Goal: Transaction & Acquisition: Purchase product/service

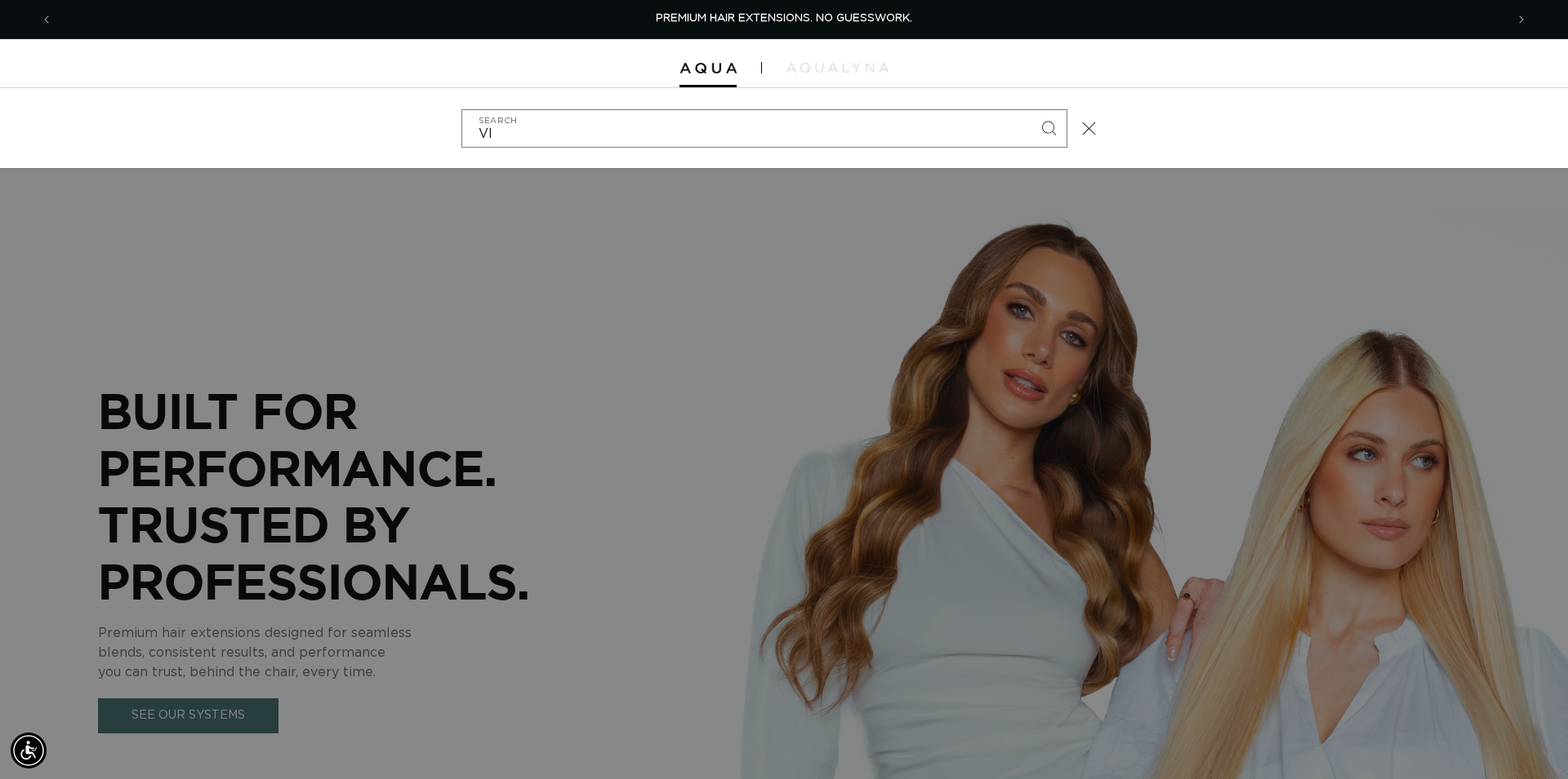
type input "VIC"
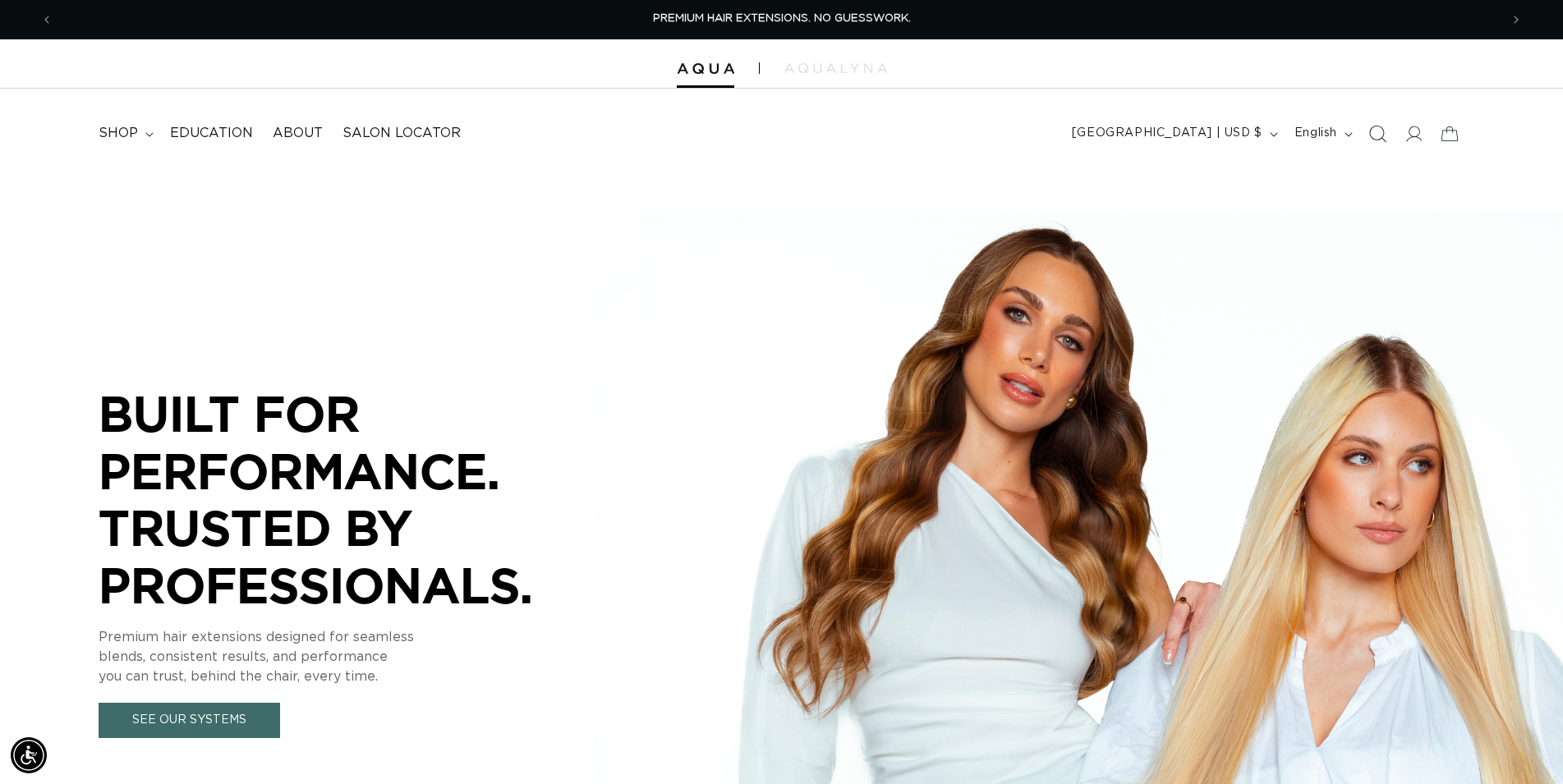
click at [1380, 136] on icon "Search" at bounding box center [1377, 133] width 18 height 18
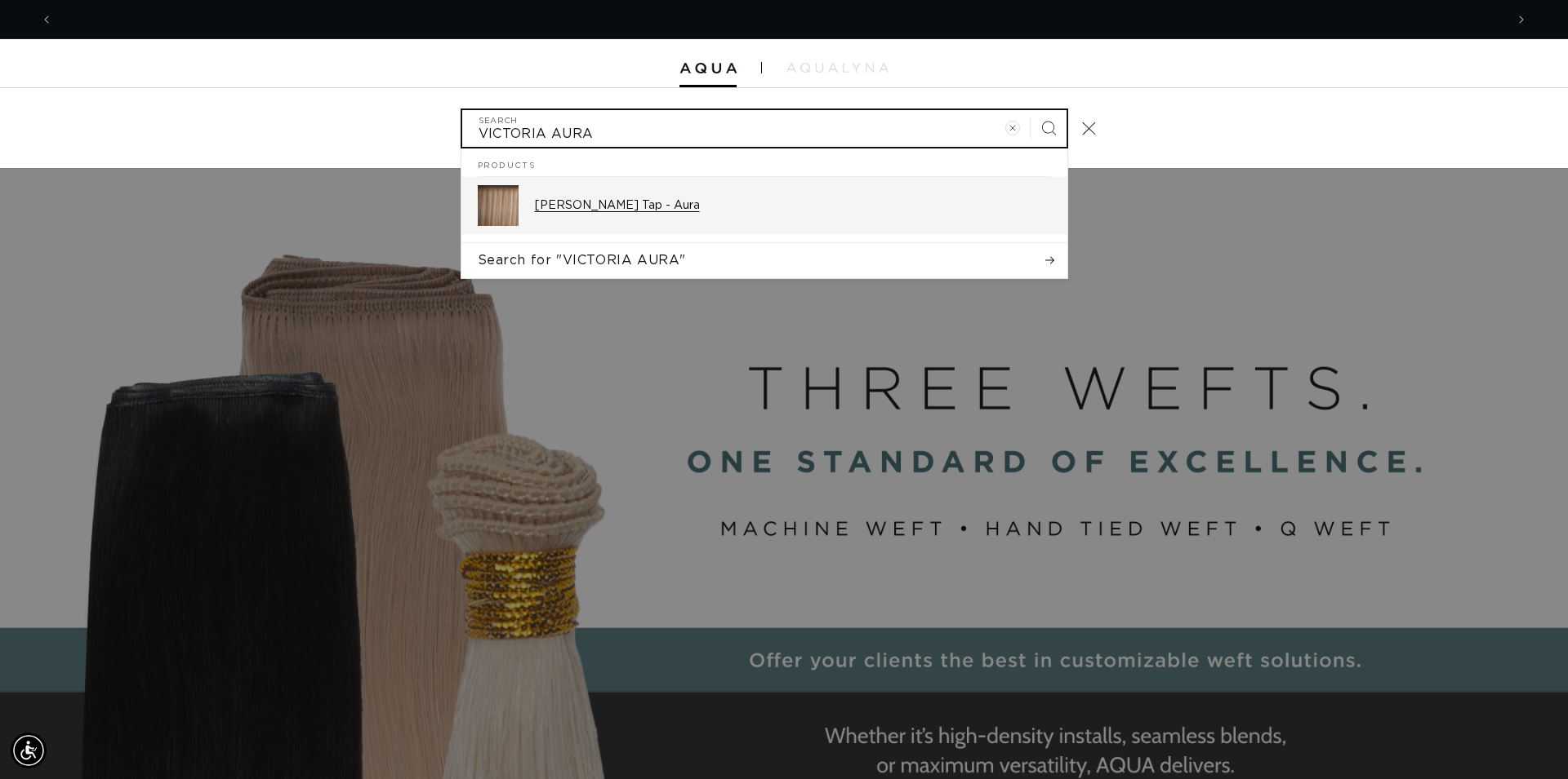
scroll to position [0, 2903]
type input "VICTORIA AURA"
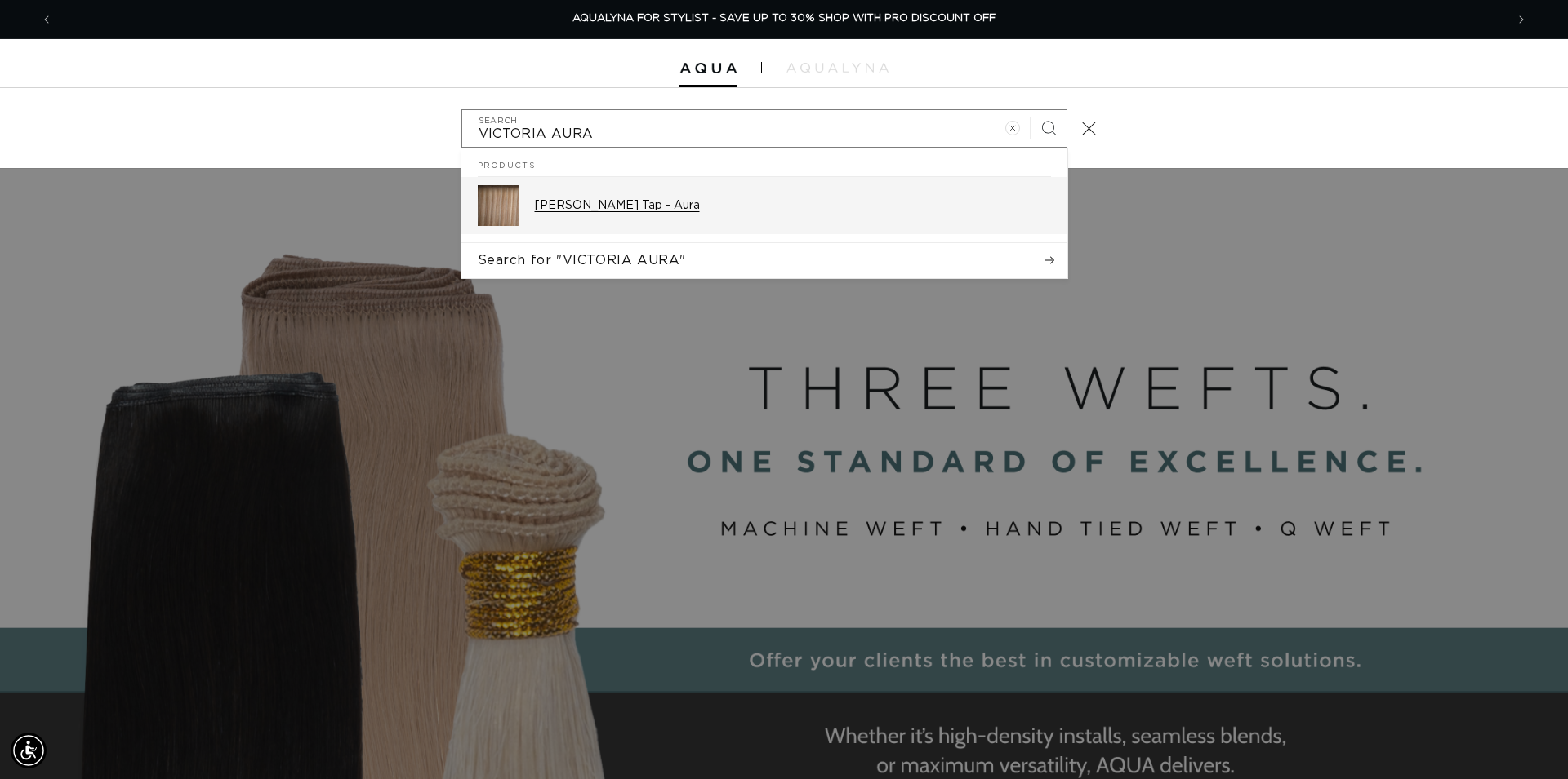
click at [680, 202] on p "Victoria Root Tap - Aura" at bounding box center [793, 206] width 516 height 15
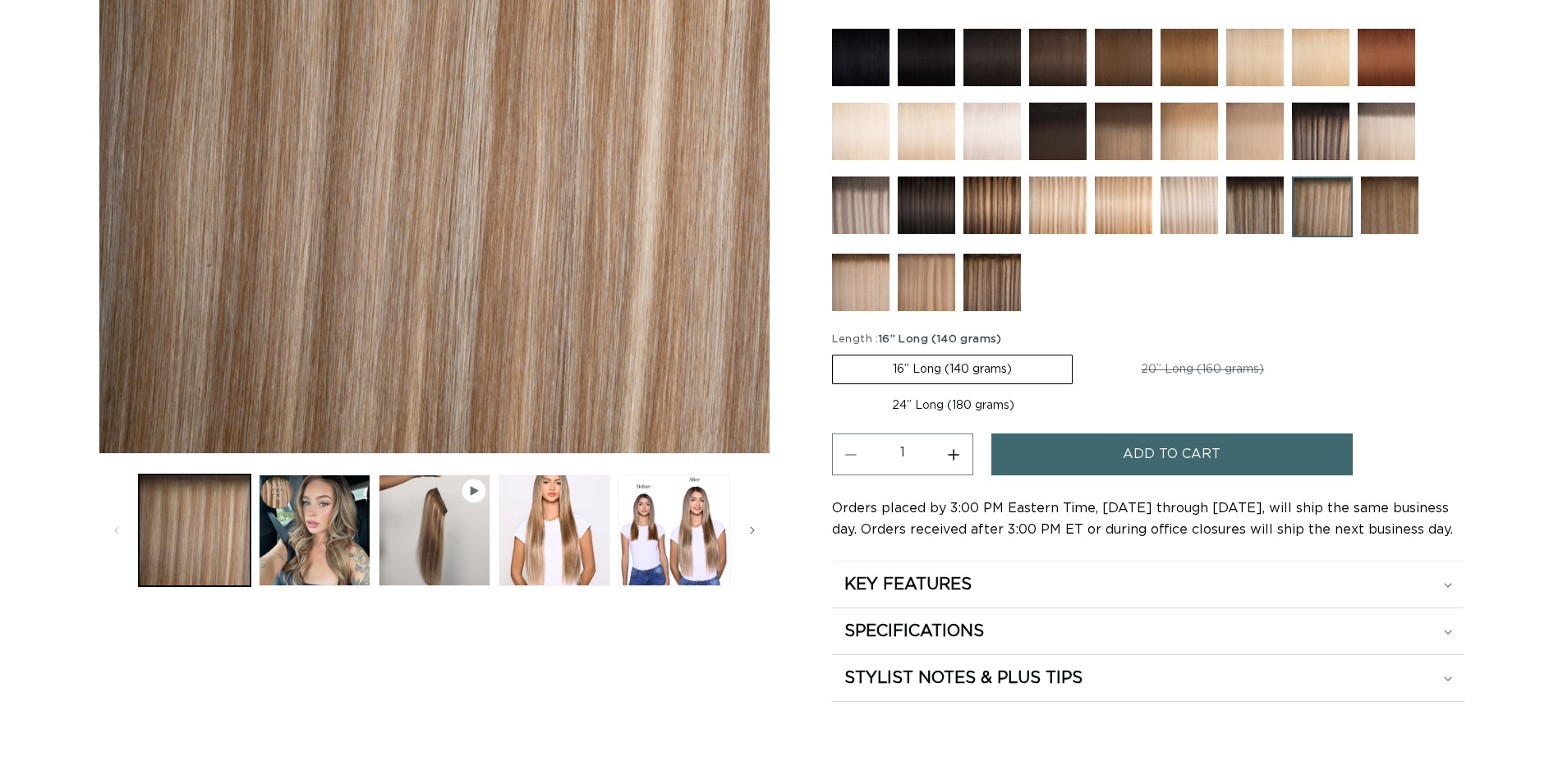
scroll to position [419, 0]
click at [1158, 365] on label "20” Long (160 grams) Variant sold out or unavailable" at bounding box center [1202, 369] width 243 height 28
click at [1082, 353] on input "20” Long (160 grams) Variant sold out or unavailable" at bounding box center [1081, 352] width 1 height 1
radio input "true"
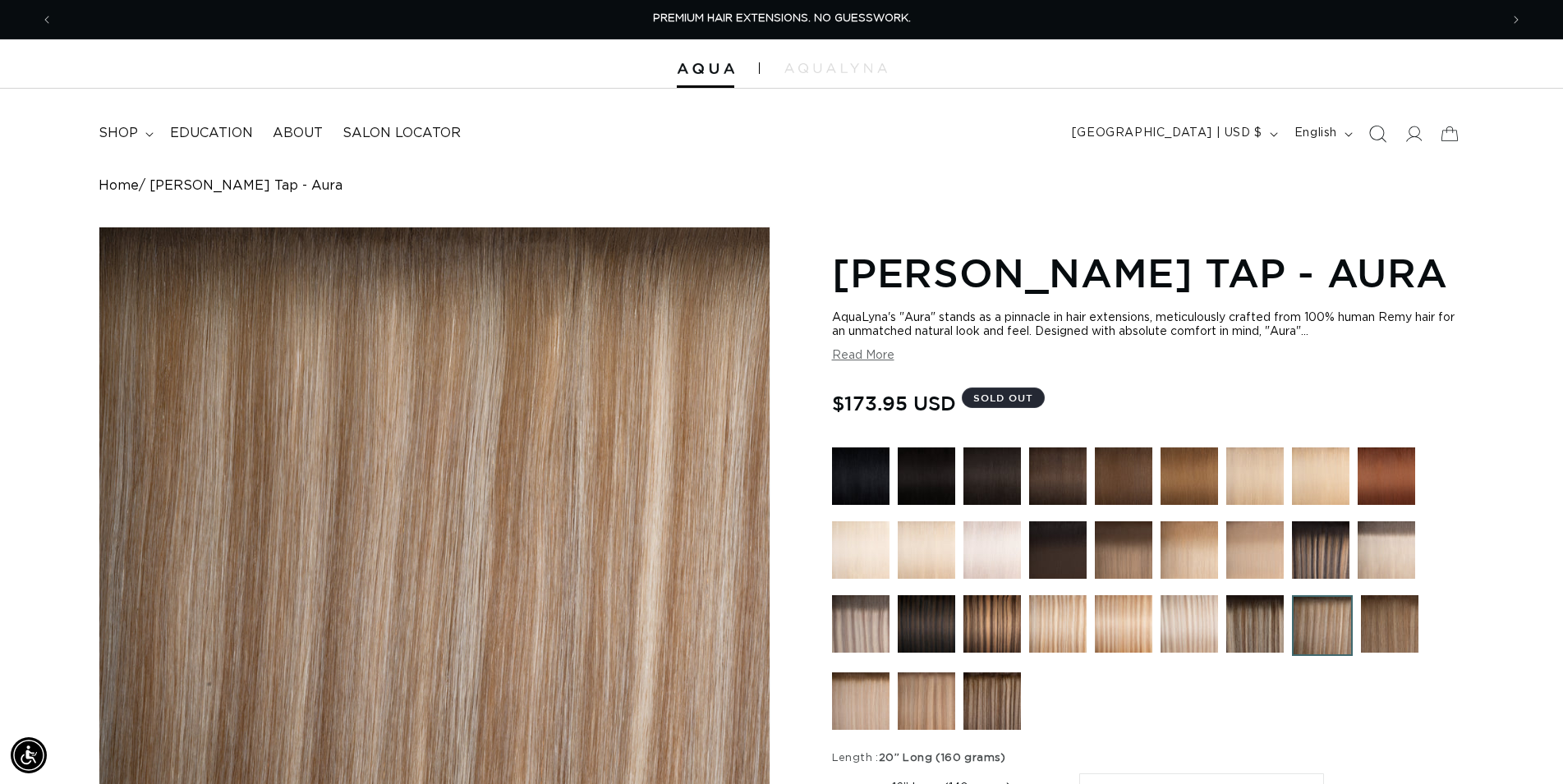
click at [1376, 140] on icon "Search" at bounding box center [1377, 133] width 18 height 18
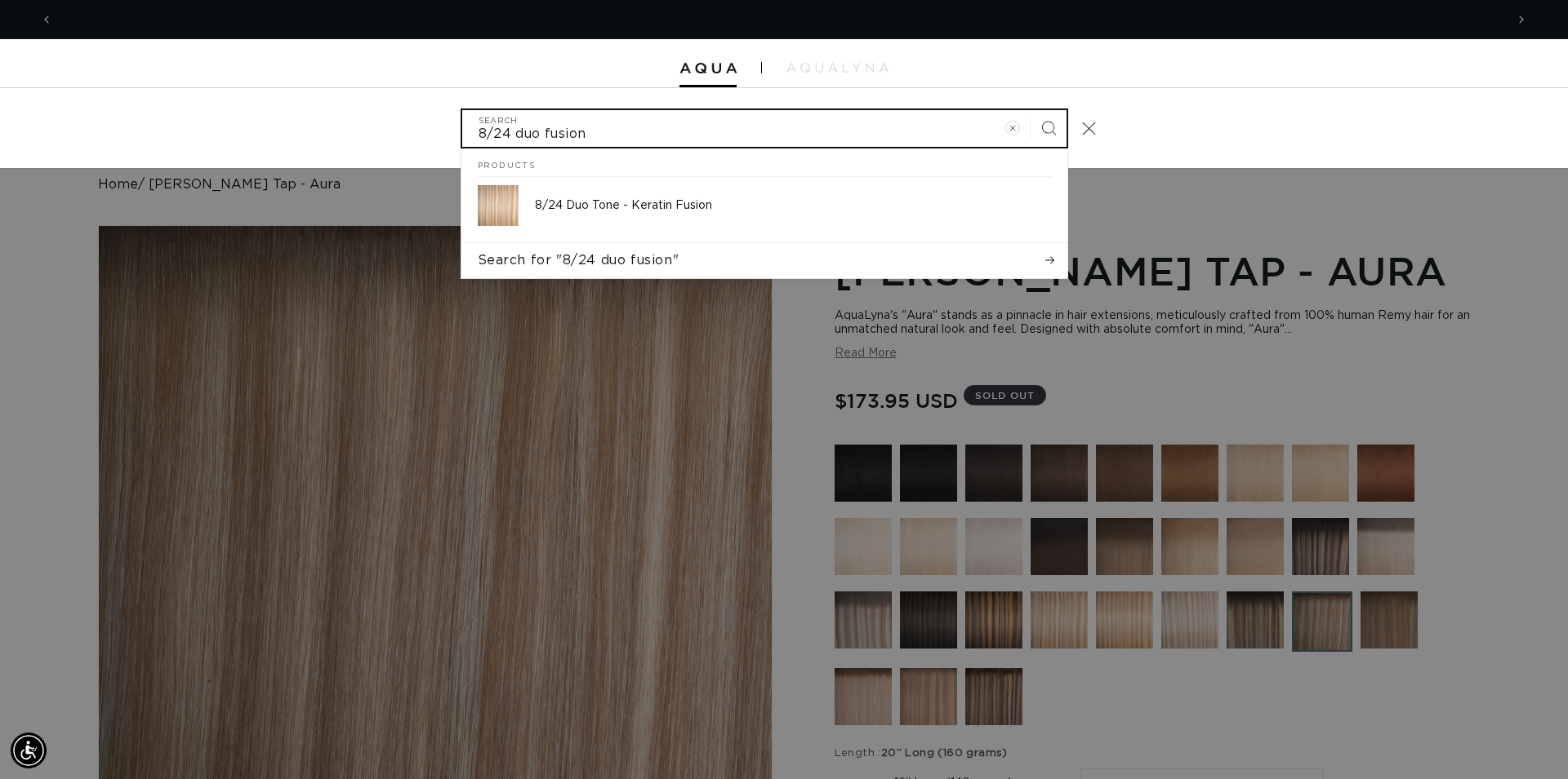
scroll to position [0, 1452]
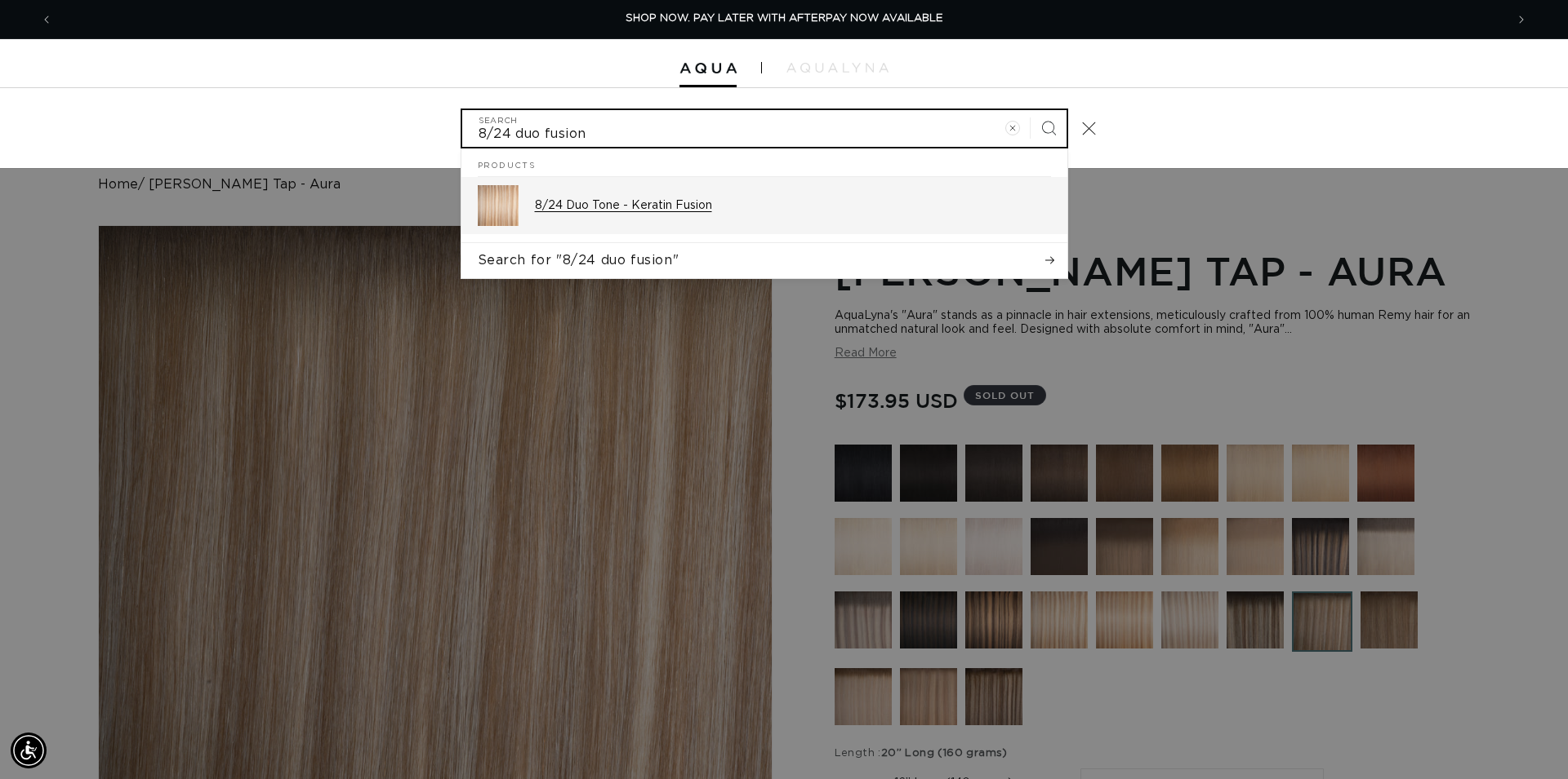
type input "8/24 duo fusion"
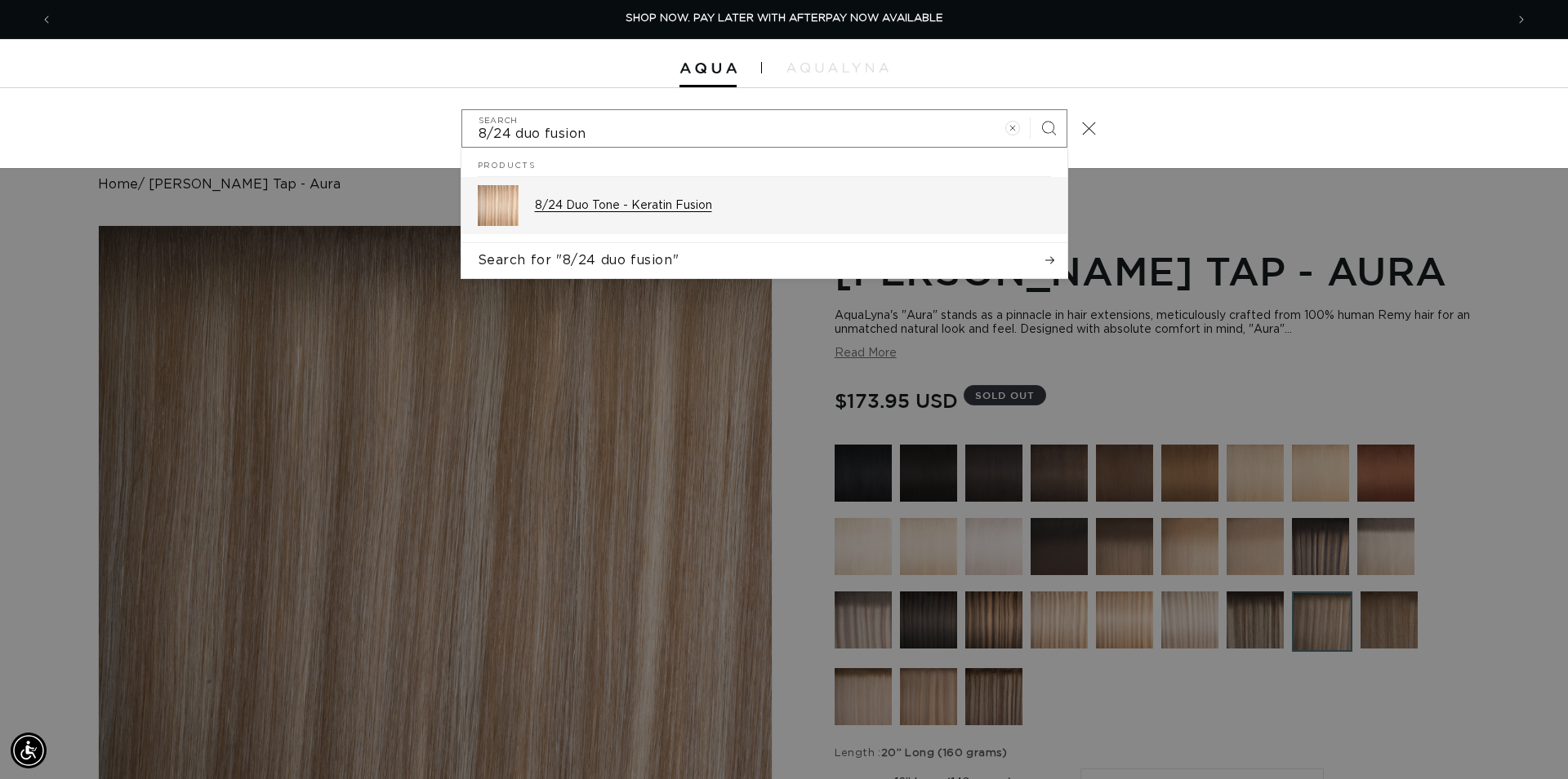
click at [722, 203] on p "8/24 Duo Tone - Keratin Fusion" at bounding box center [793, 206] width 516 height 15
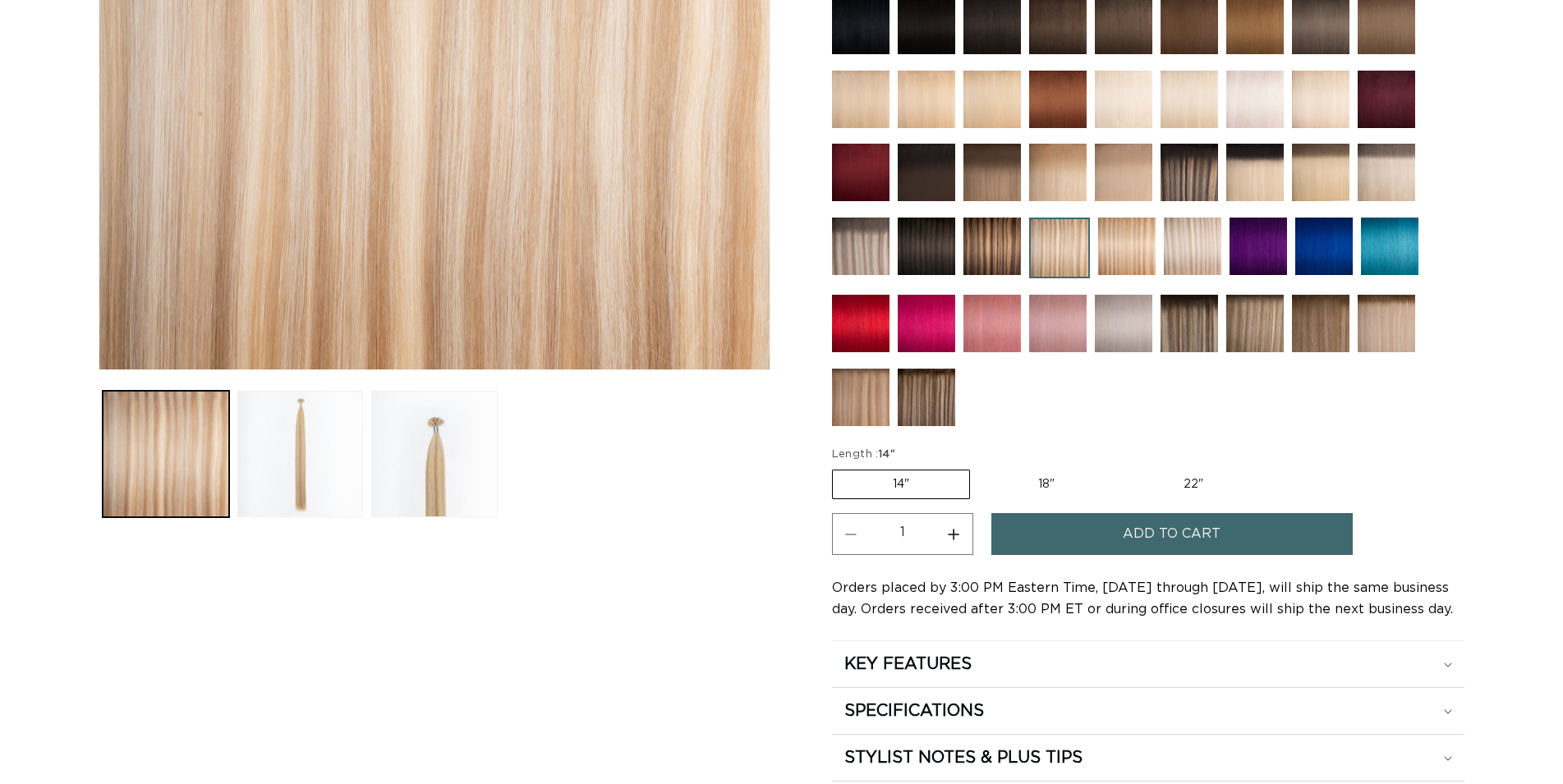
click at [900, 486] on label "14" Variant sold out or unavailable" at bounding box center [900, 484] width 138 height 29
click at [837, 467] on input "14" Variant sold out or unavailable" at bounding box center [836, 466] width 1 height 1
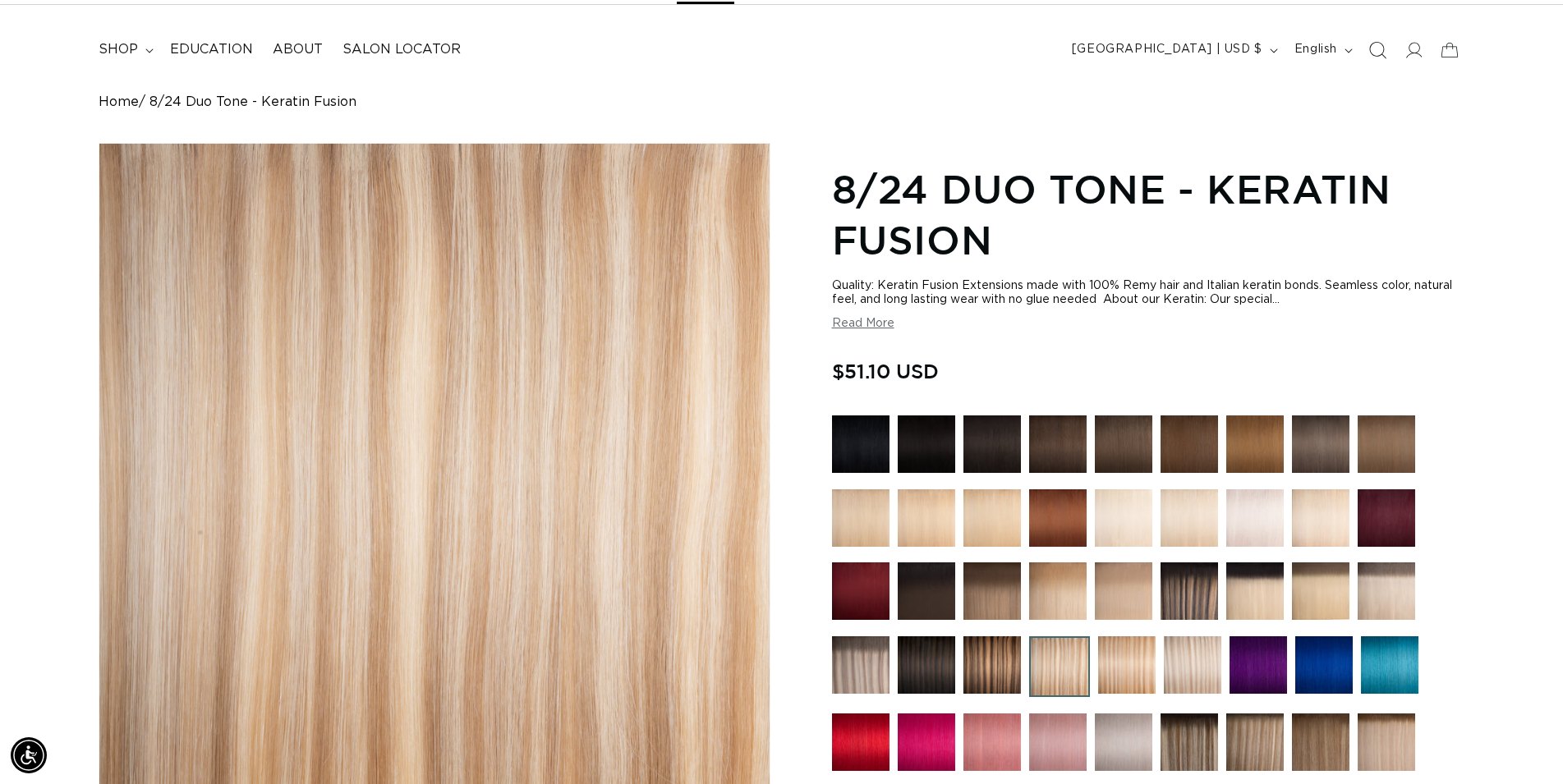
click at [1382, 51] on icon "Search" at bounding box center [1377, 49] width 18 height 18
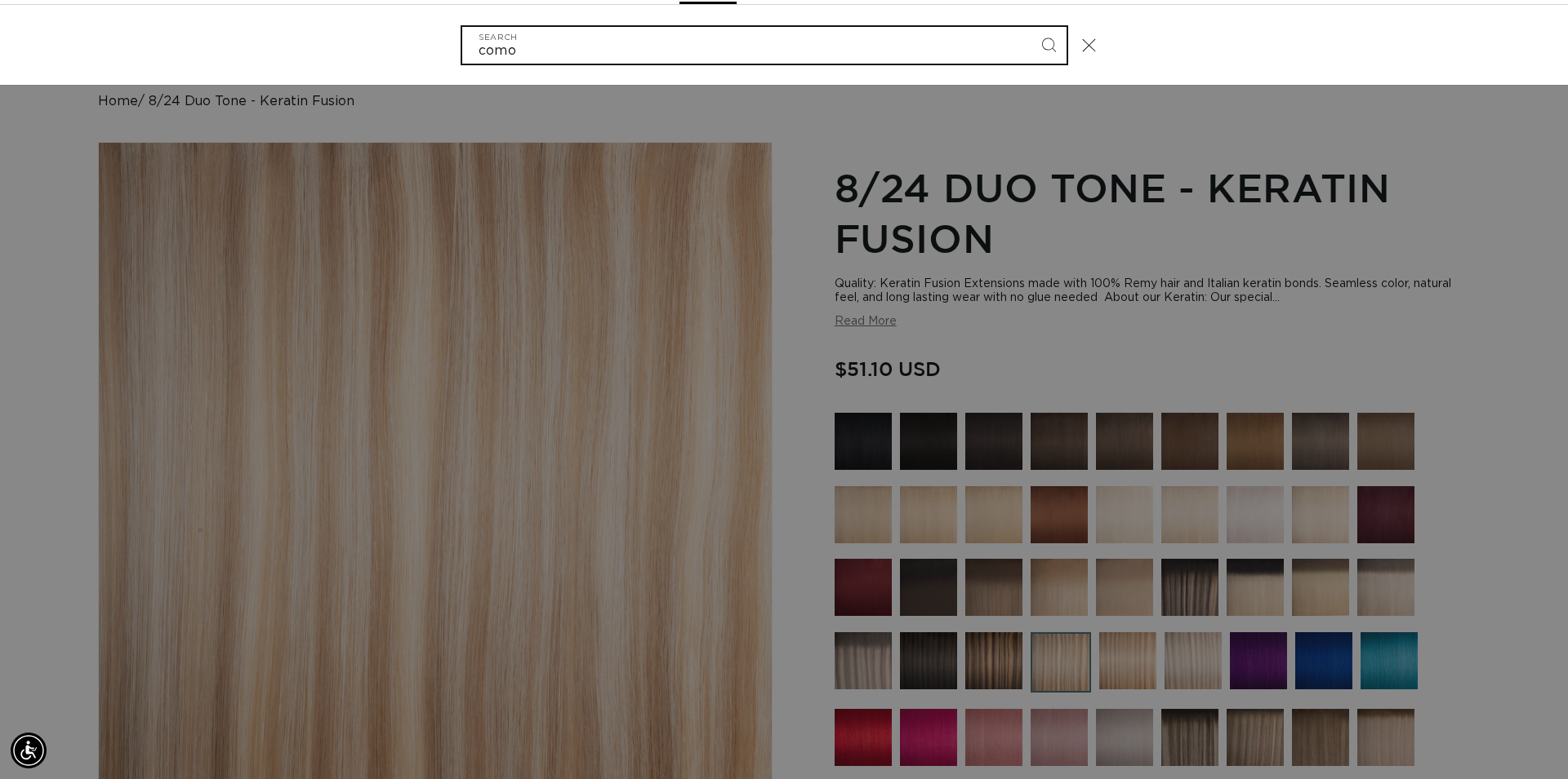
scroll to position [0, 1452]
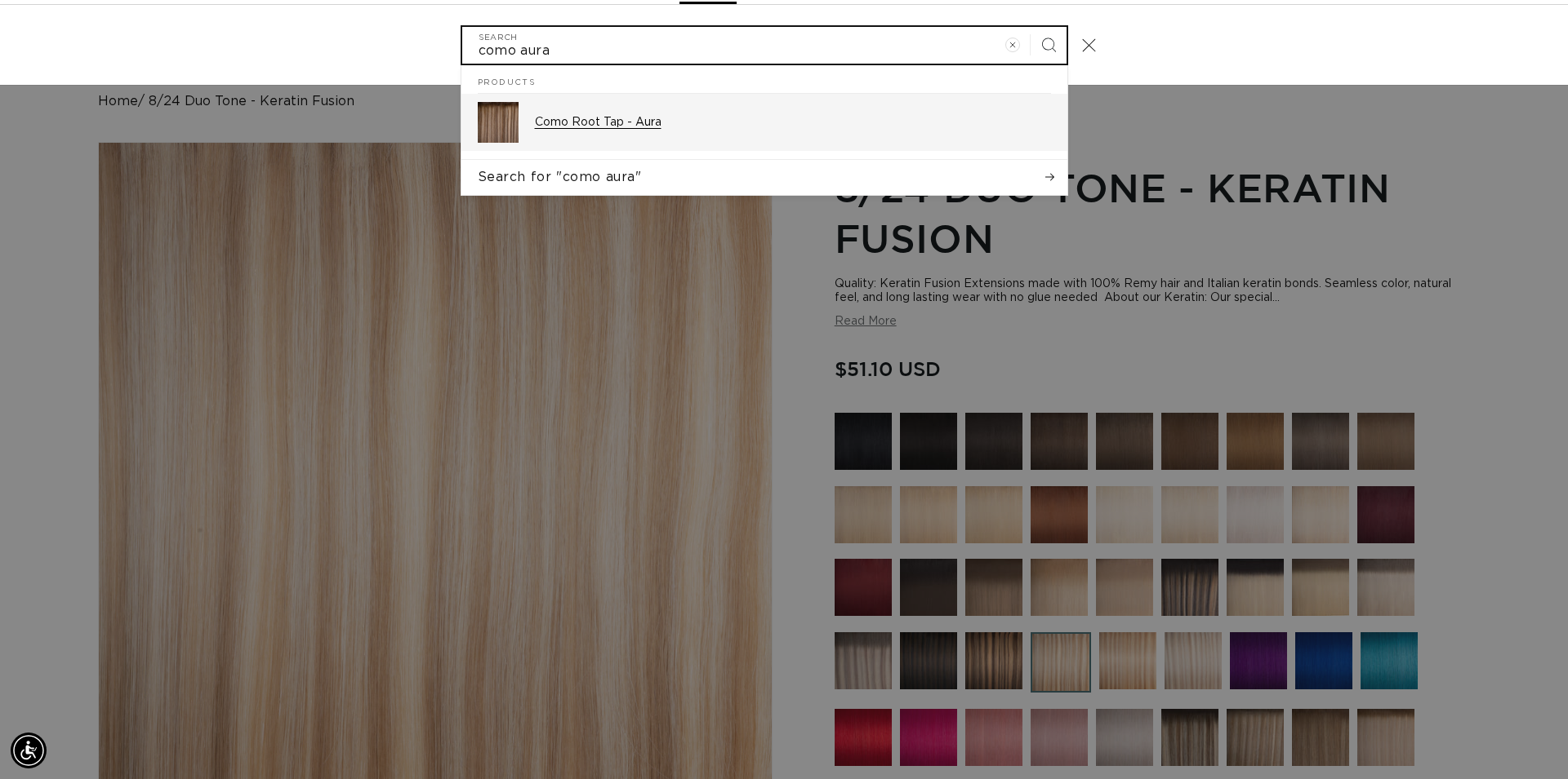
type input "como aura"
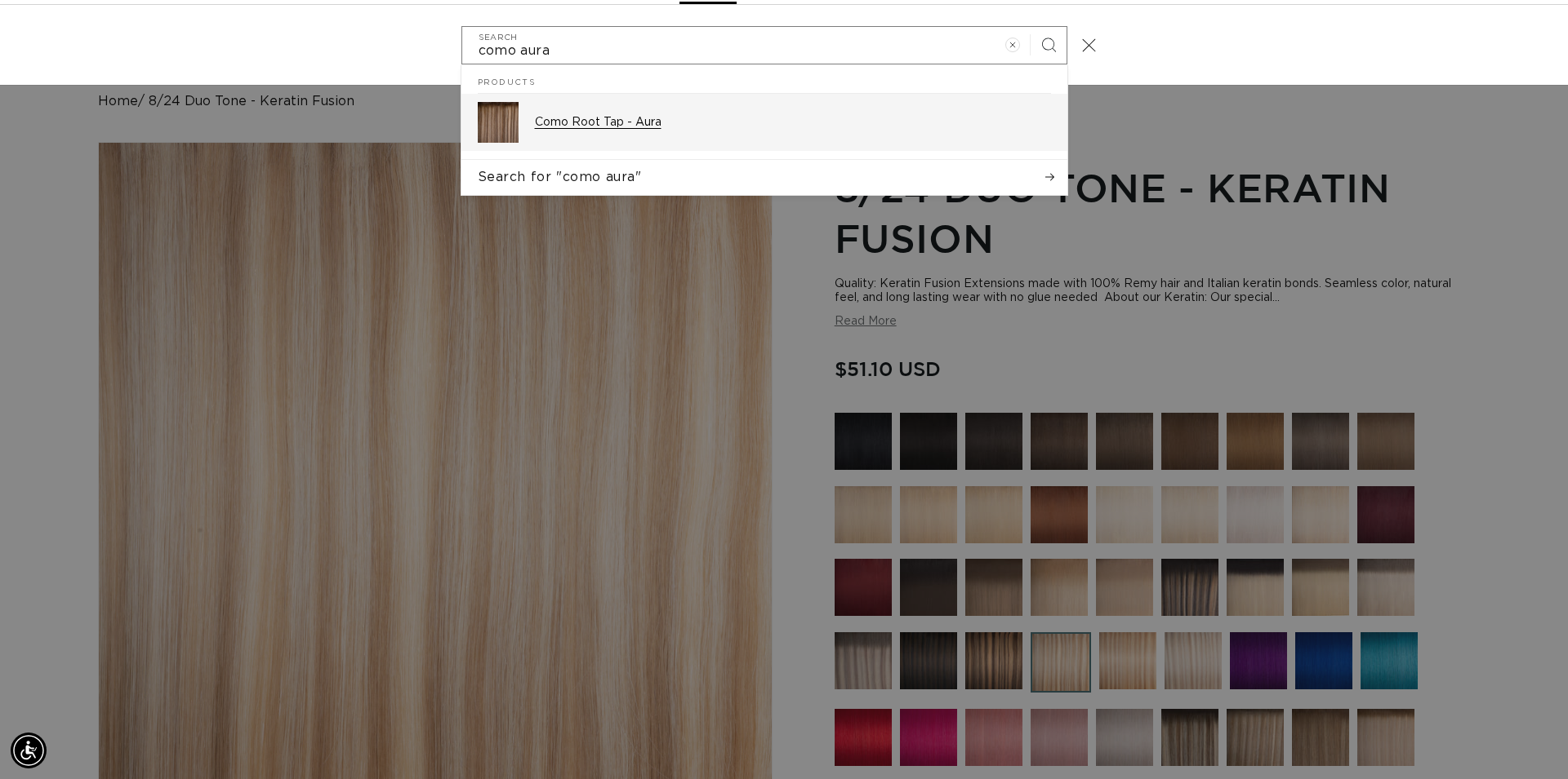
click at [586, 126] on p "Como Root Tap - Aura" at bounding box center [793, 123] width 516 height 15
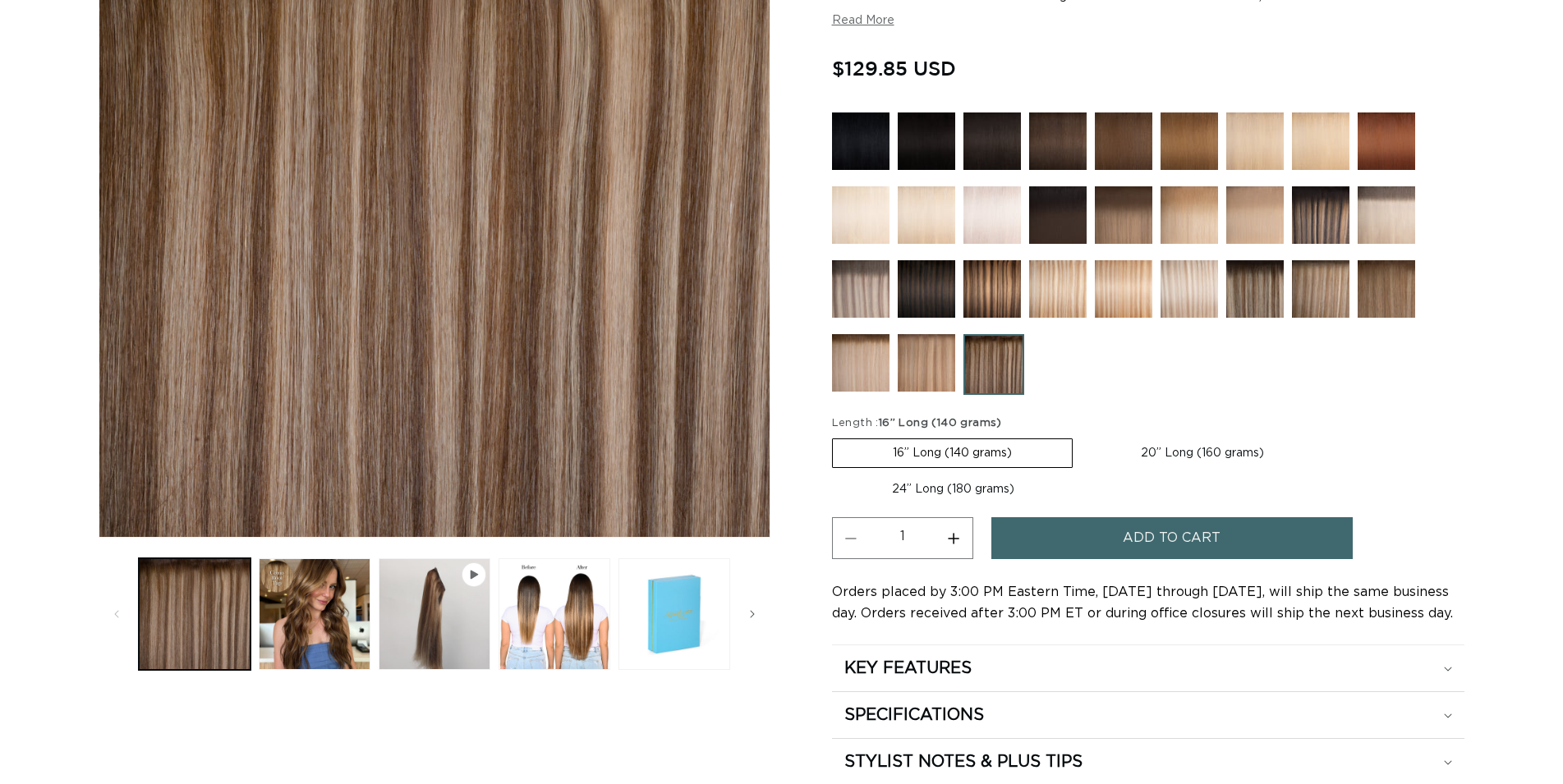
scroll to position [335, 0]
click at [1184, 460] on label "20” Long (160 grams) Variant sold out or unavailable" at bounding box center [1202, 453] width 243 height 28
click at [1082, 436] on input "20” Long (160 grams) Variant sold out or unavailable" at bounding box center [1081, 435] width 1 height 1
radio input "true"
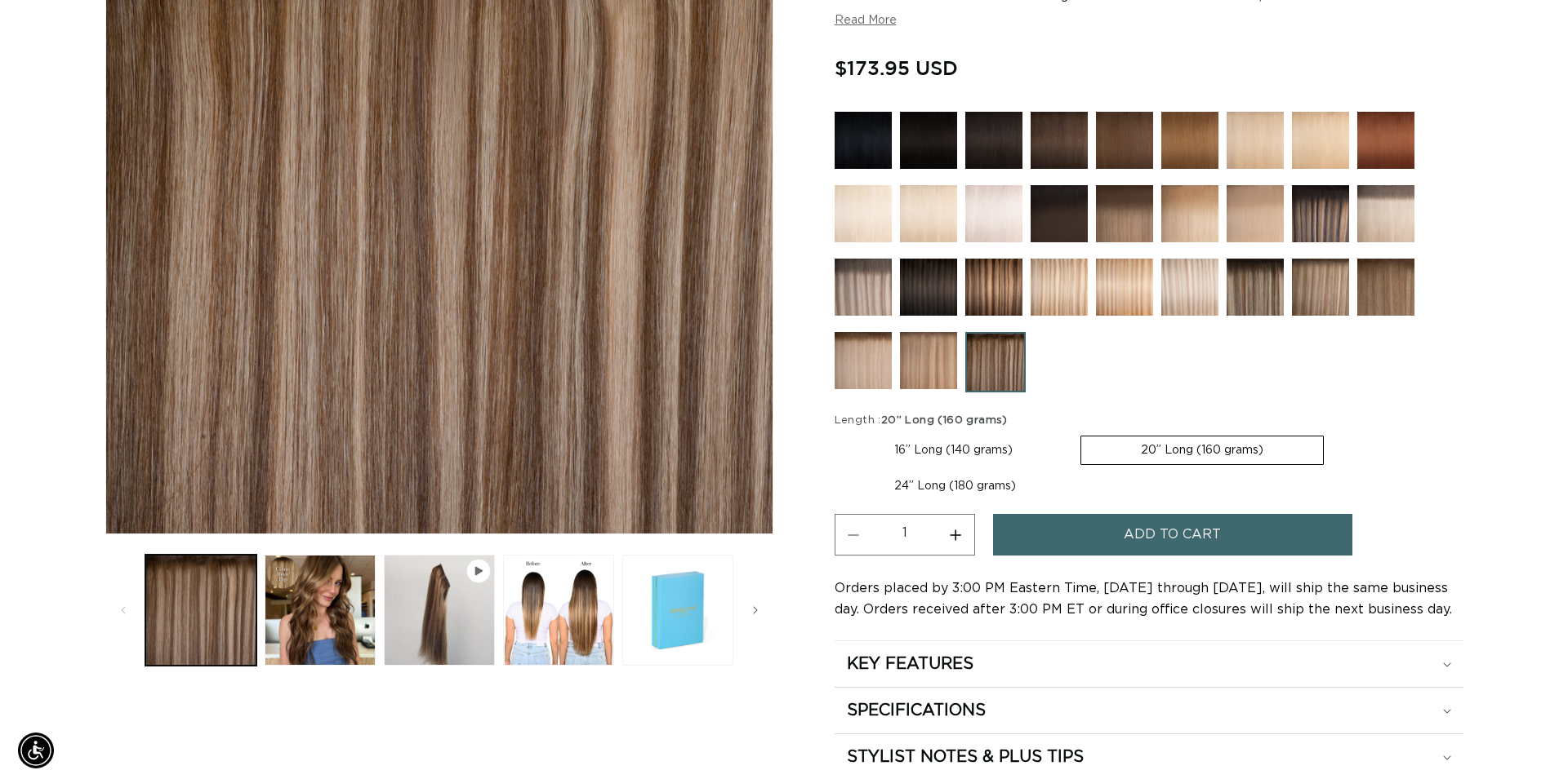
scroll to position [0, 2876]
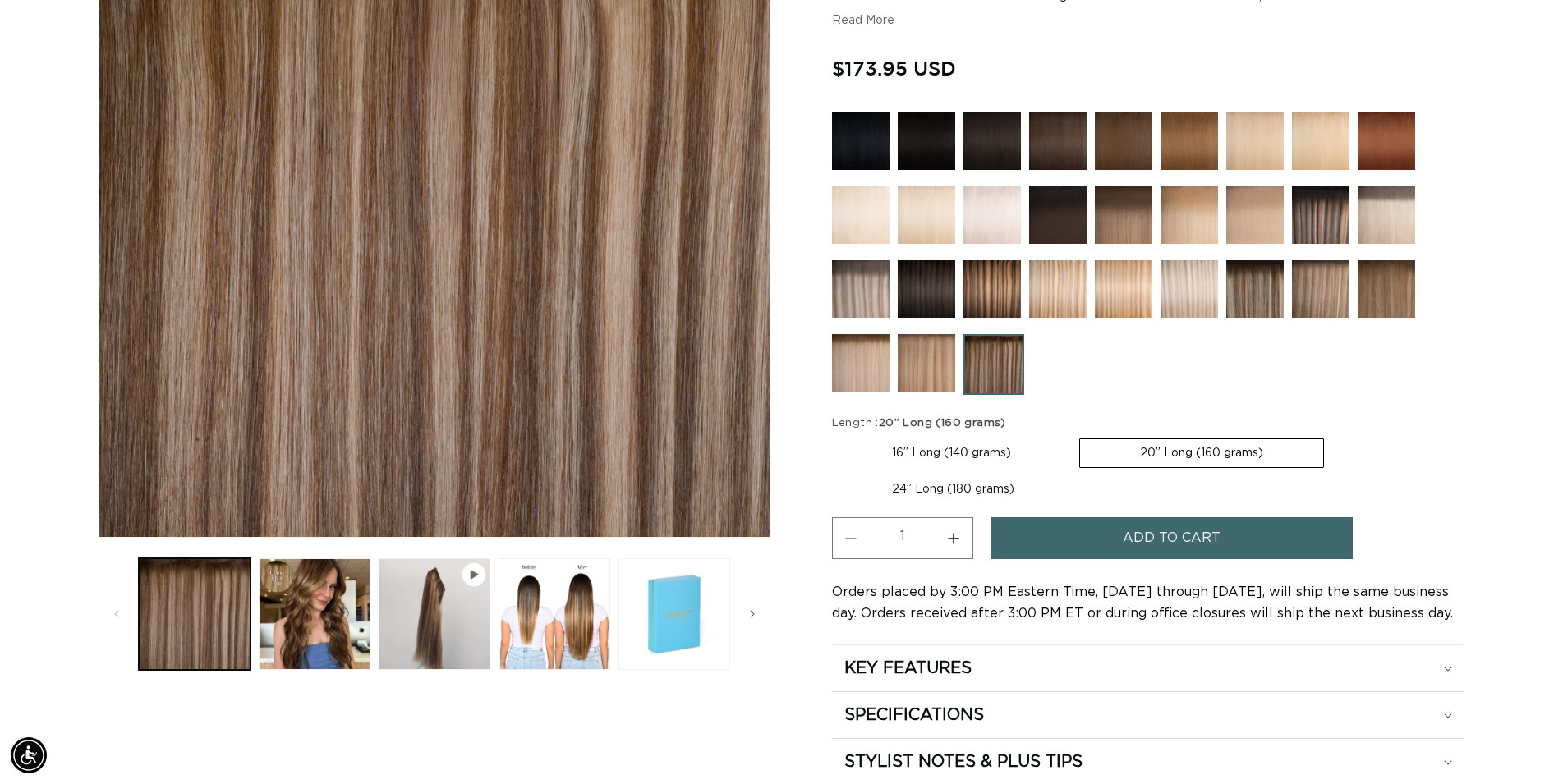
click at [1162, 538] on span "Add to cart" at bounding box center [1171, 538] width 98 height 42
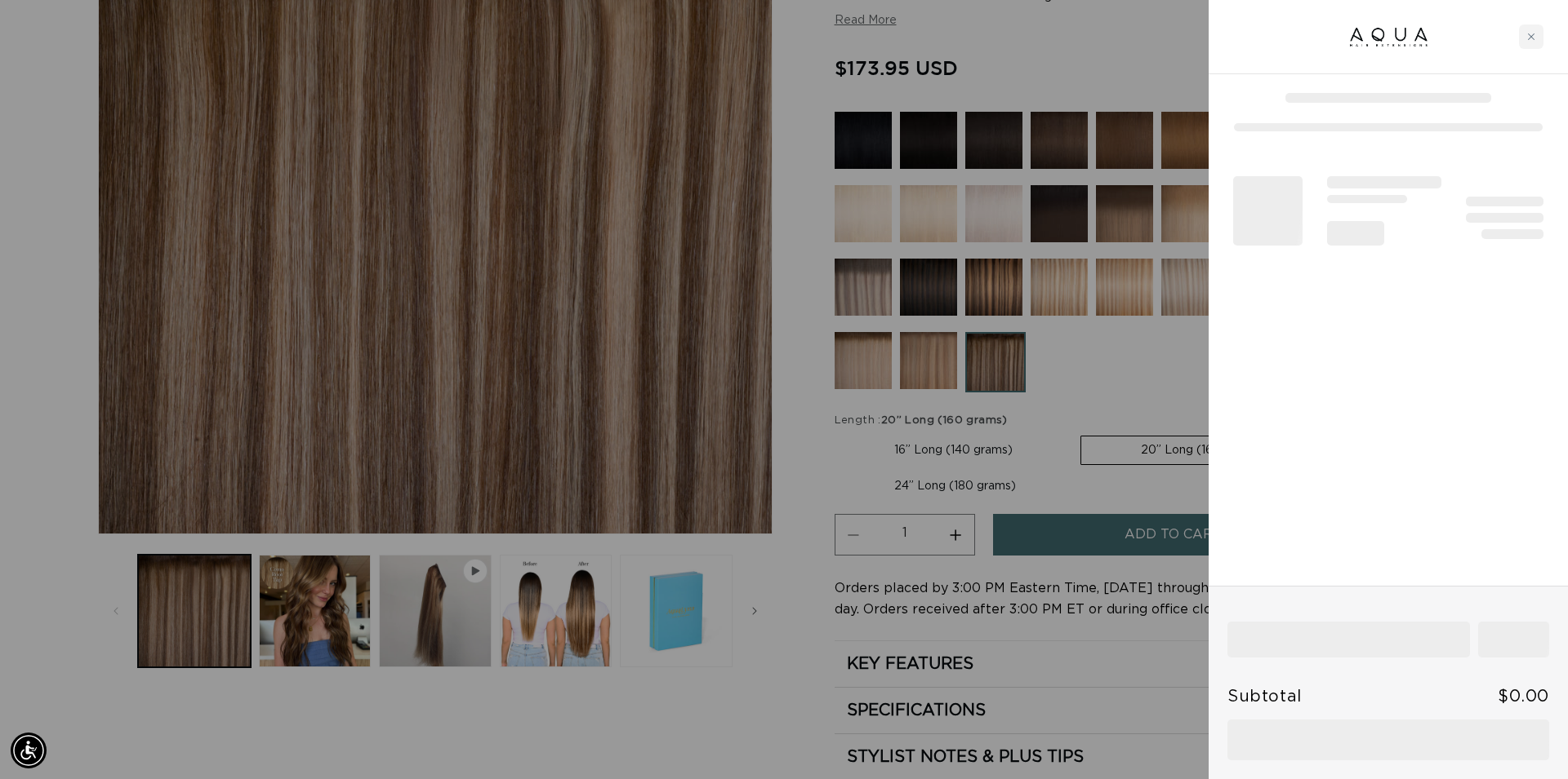
scroll to position [0, 0]
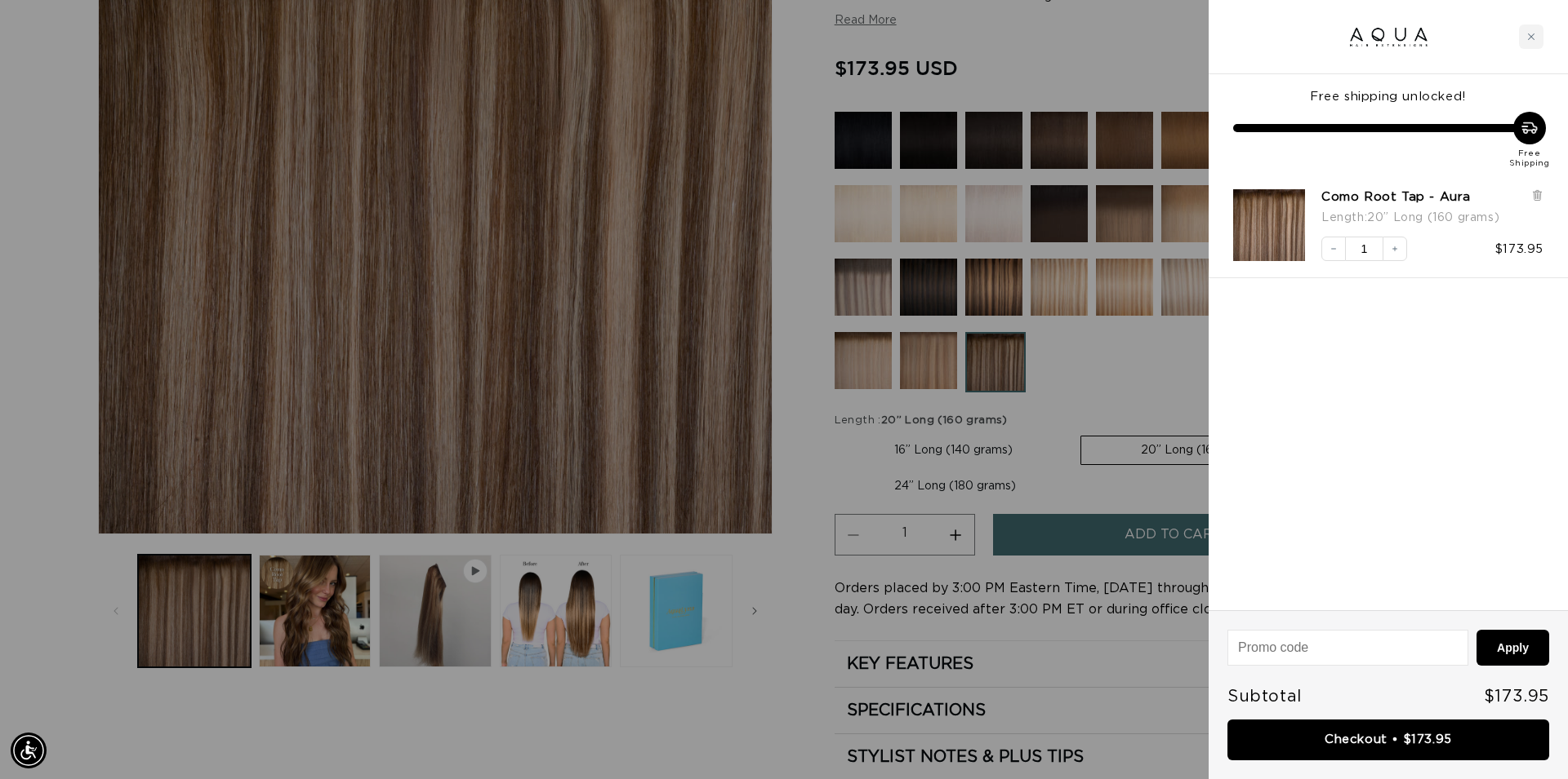
click at [1349, 734] on link "Checkout • $173.95" at bounding box center [1388, 741] width 322 height 42
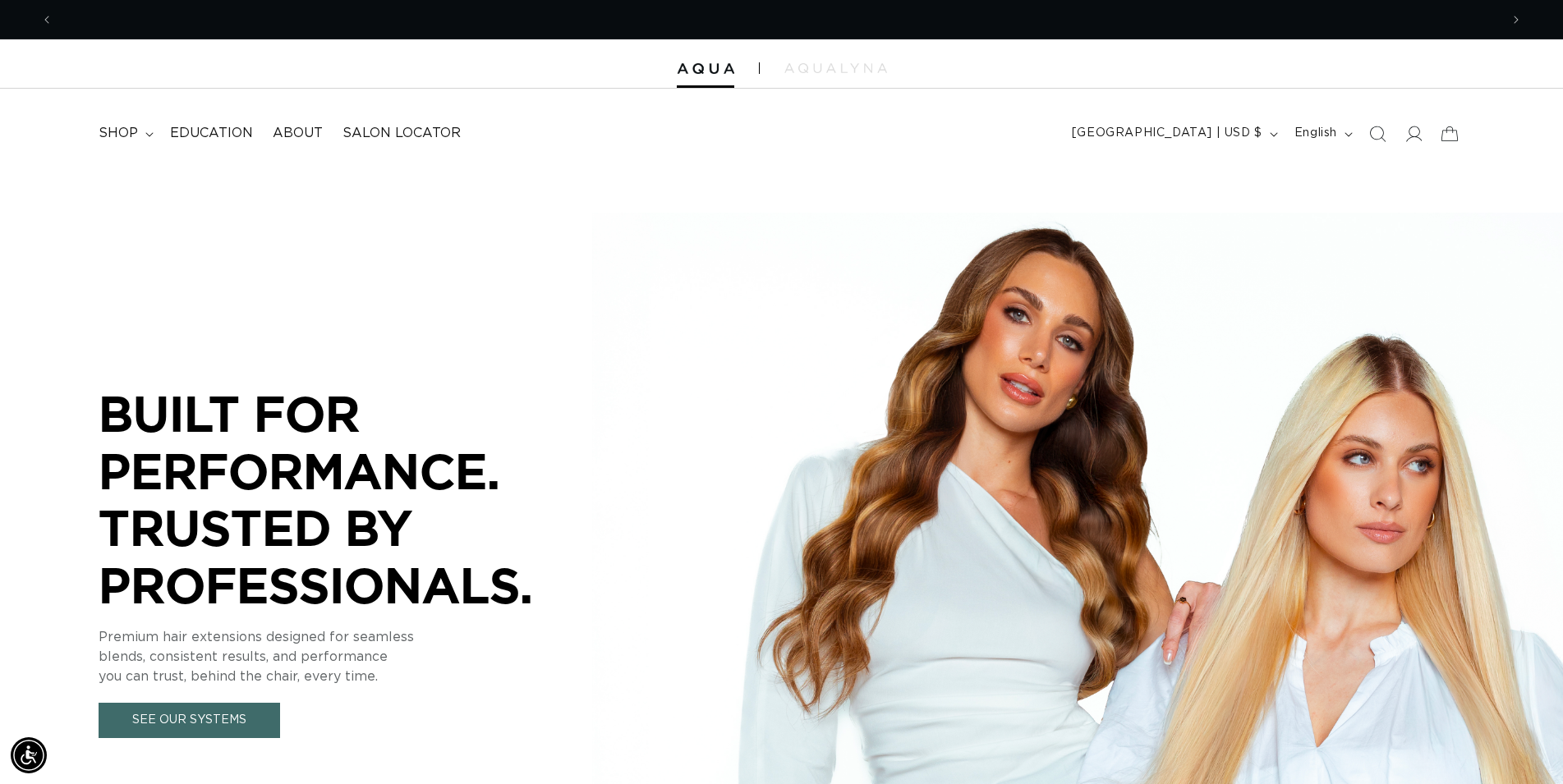
scroll to position [0, 1446]
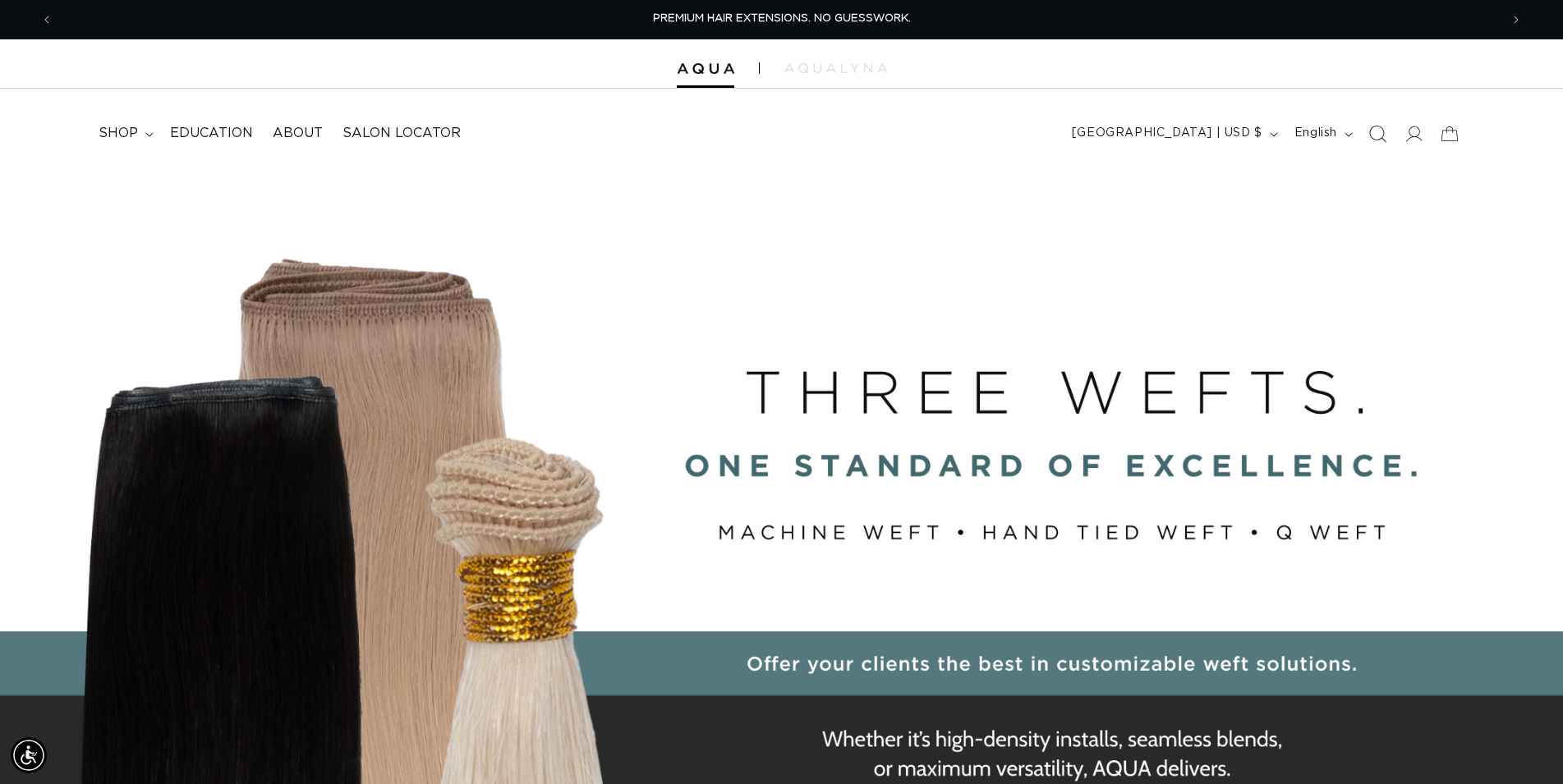
click at [1380, 135] on icon "Search" at bounding box center [1377, 133] width 18 height 18
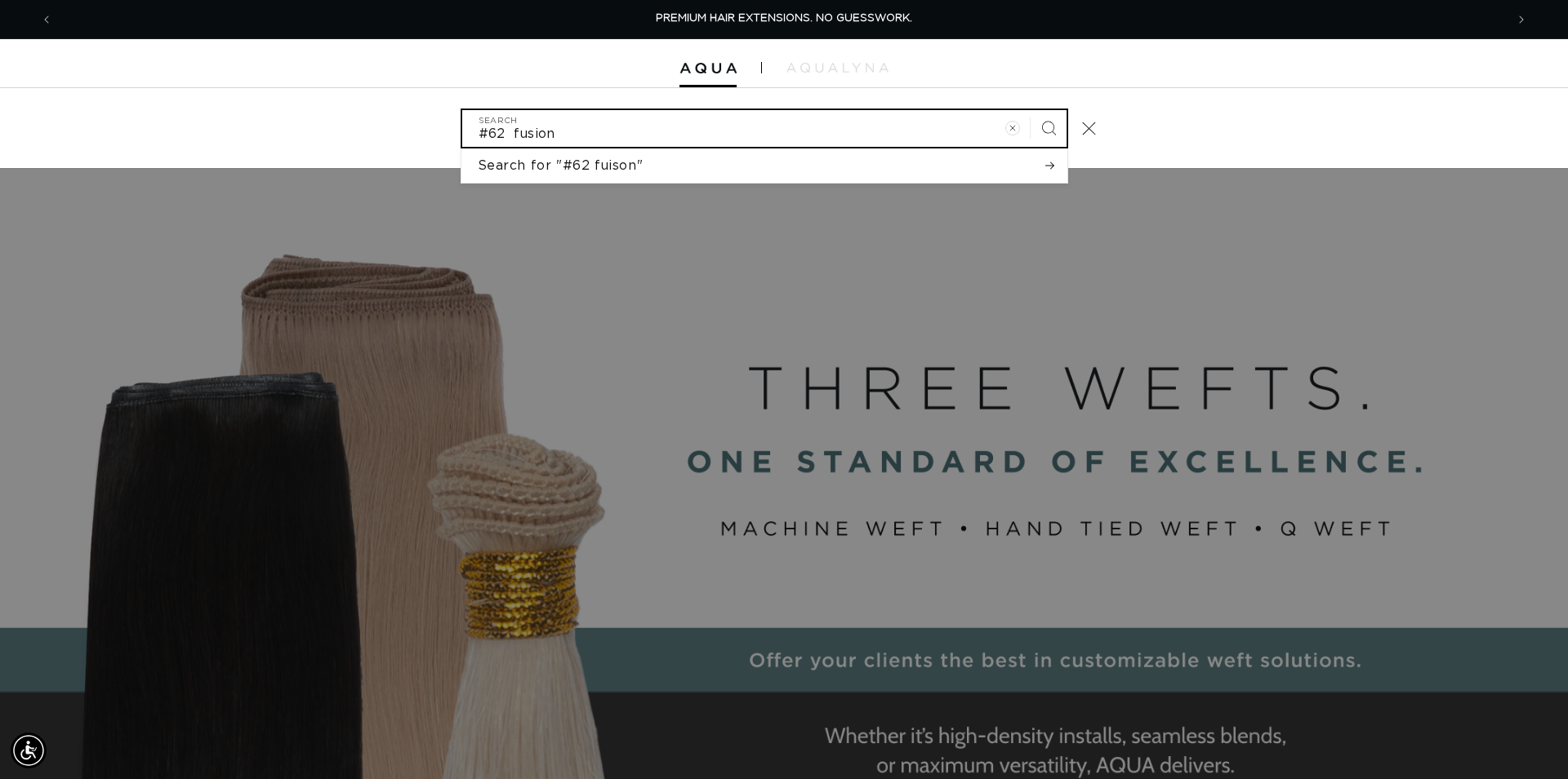
click at [568, 132] on input "#62 fusion" at bounding box center [764, 129] width 604 height 37
click at [512, 135] on input "#62 fusion" at bounding box center [764, 129] width 604 height 37
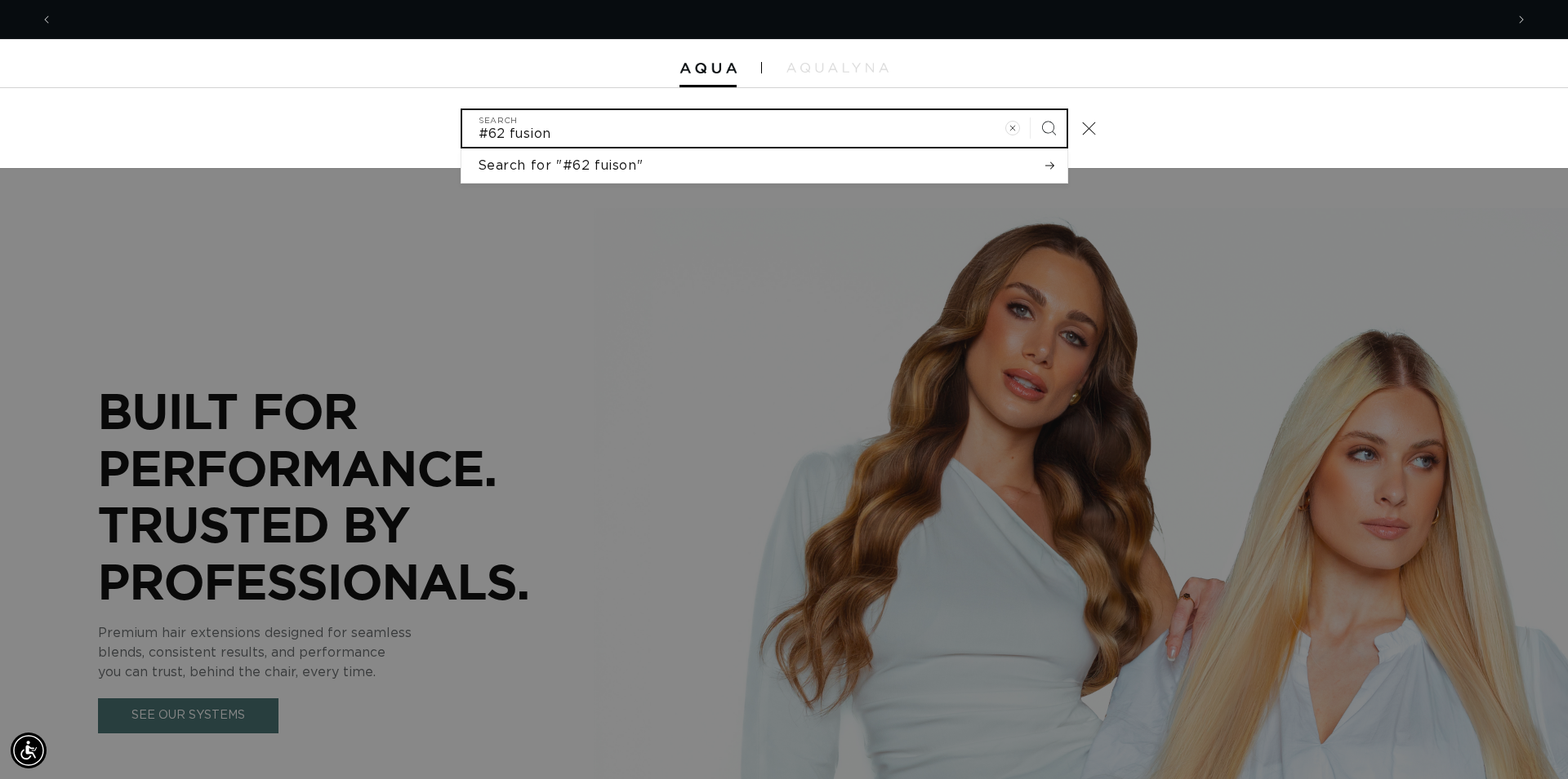
scroll to position [0, 1452]
click at [568, 132] on input "#62 fusion" at bounding box center [764, 129] width 604 height 37
type input "#62 fusion"
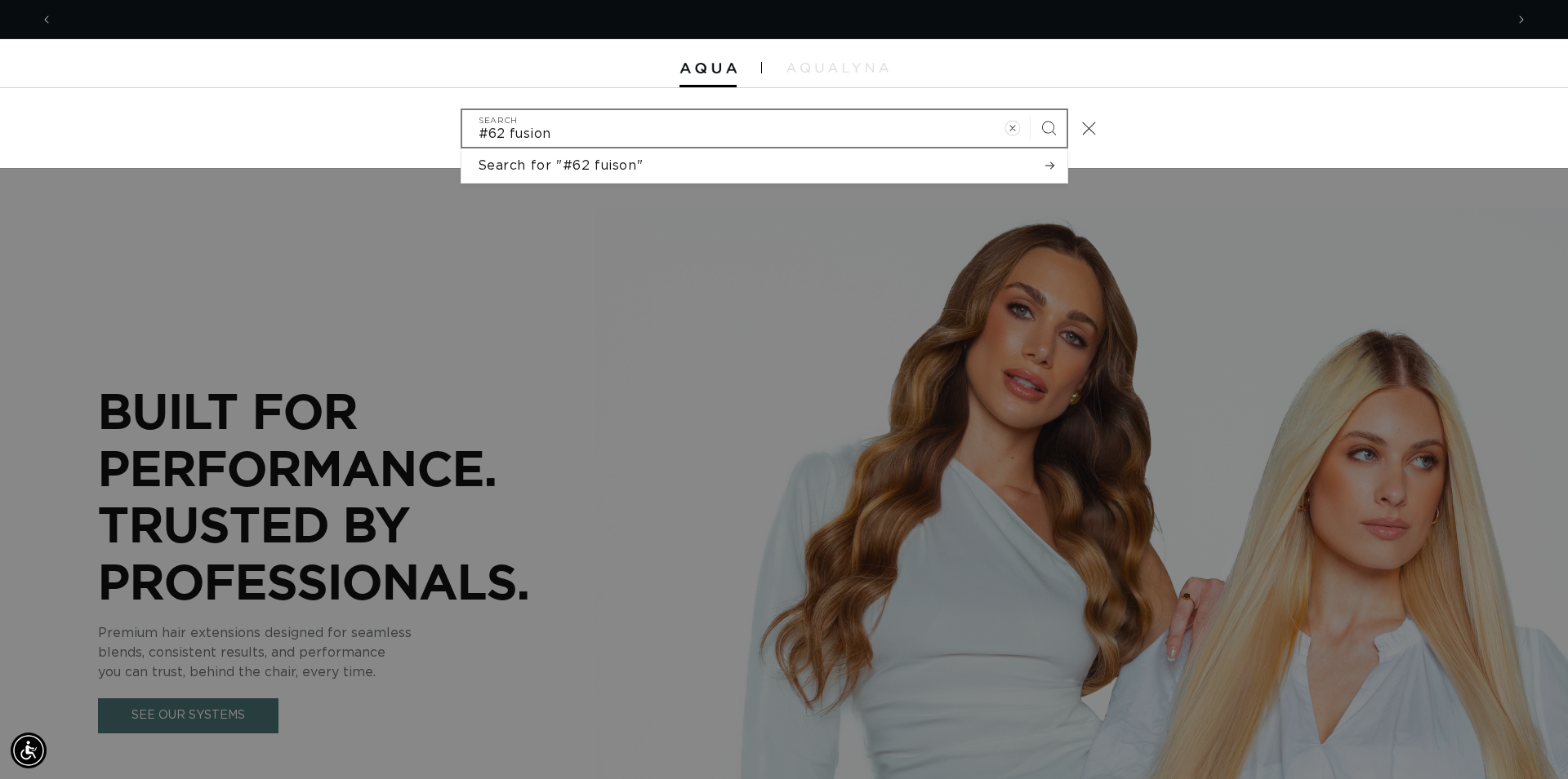
drag, startPoint x: 1014, startPoint y: 130, endPoint x: 799, endPoint y: 131, distance: 215.0
click at [1010, 130] on icon "Clear search term" at bounding box center [1013, 128] width 5 height 5
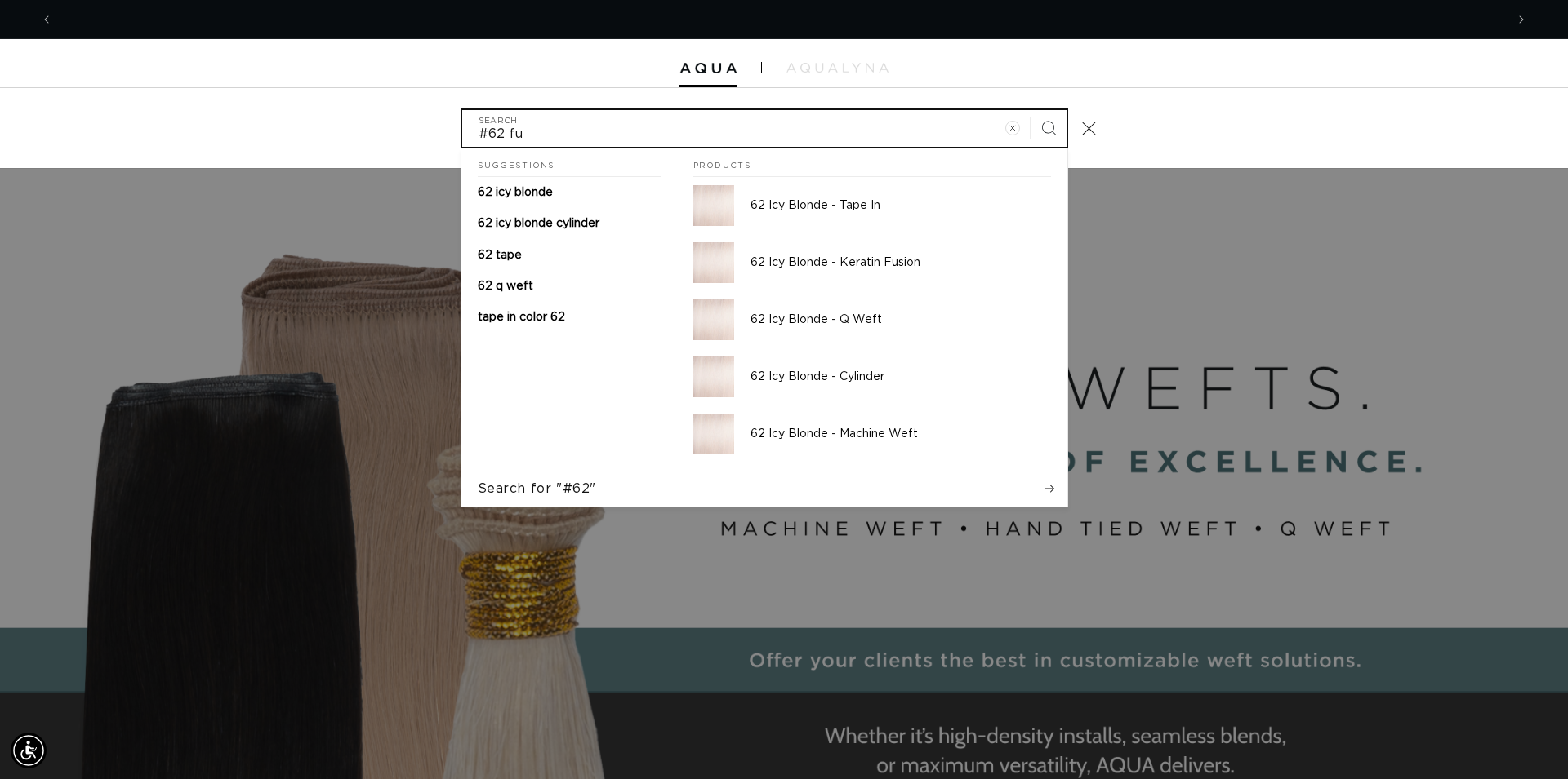
scroll to position [0, 0]
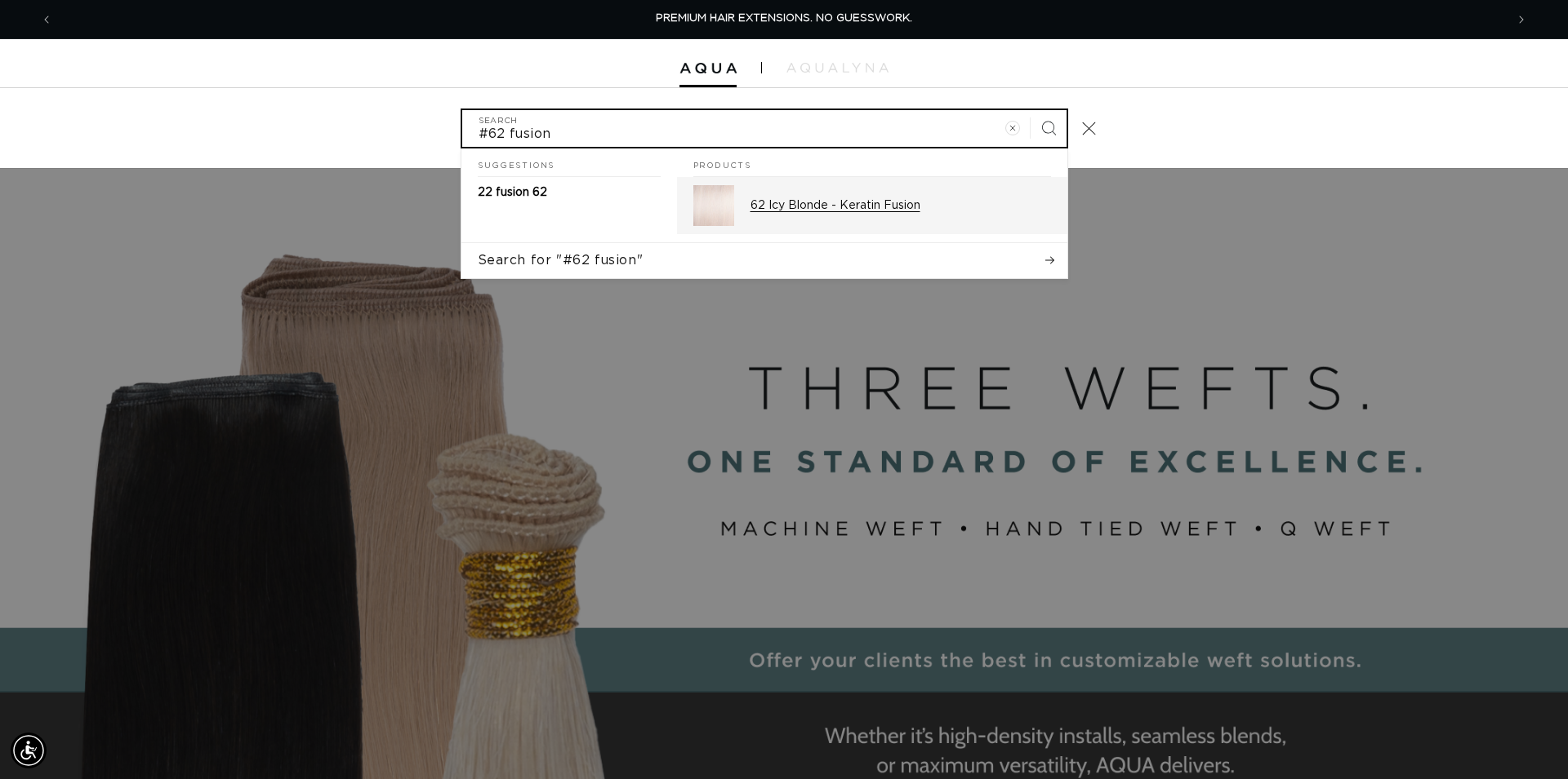
type input "#62 fusion"
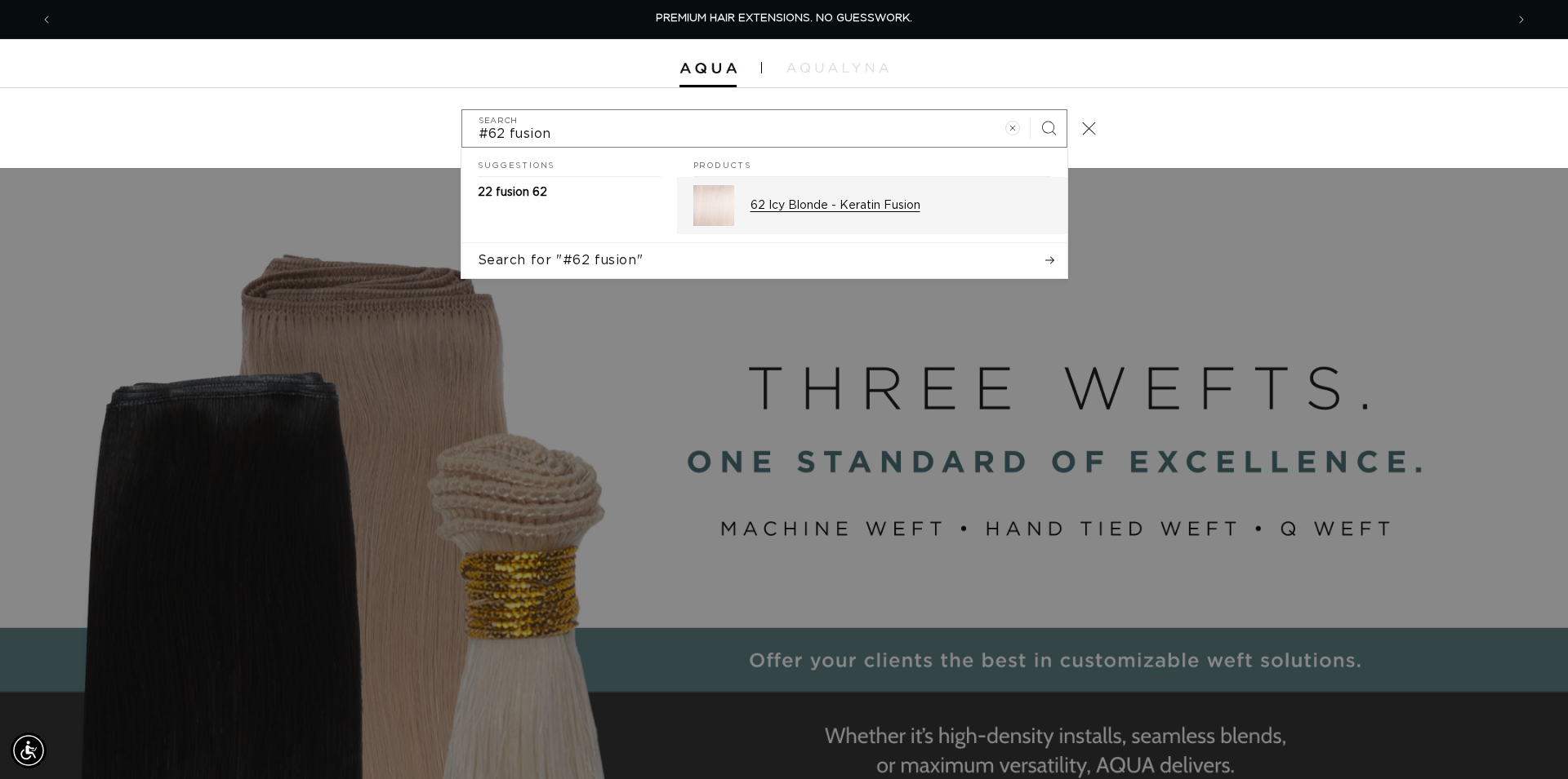
click at [843, 216] on div "62 Icy Blonde - Keratin Fusion" at bounding box center [901, 205] width 301 height 41
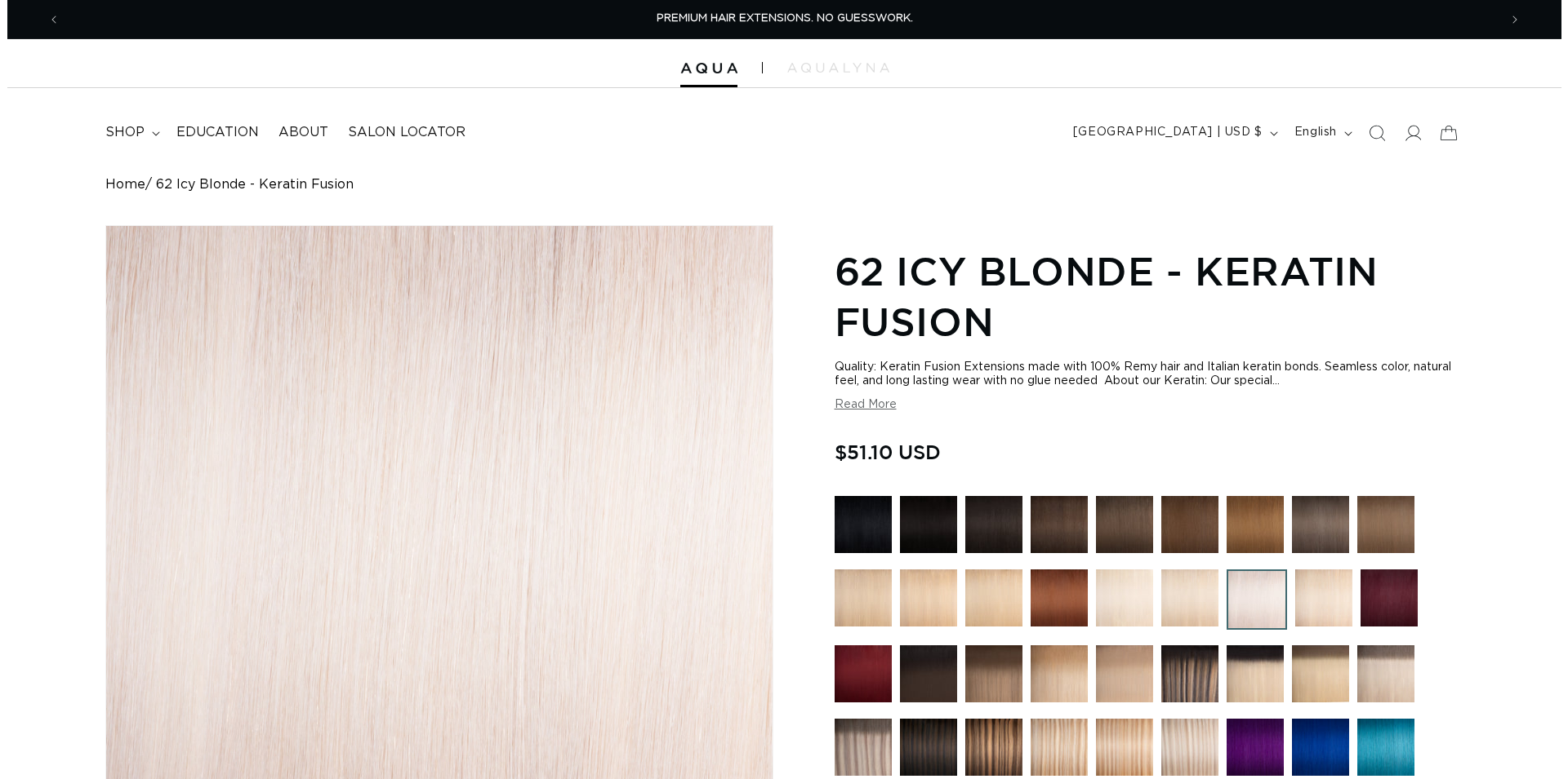
scroll to position [499, 0]
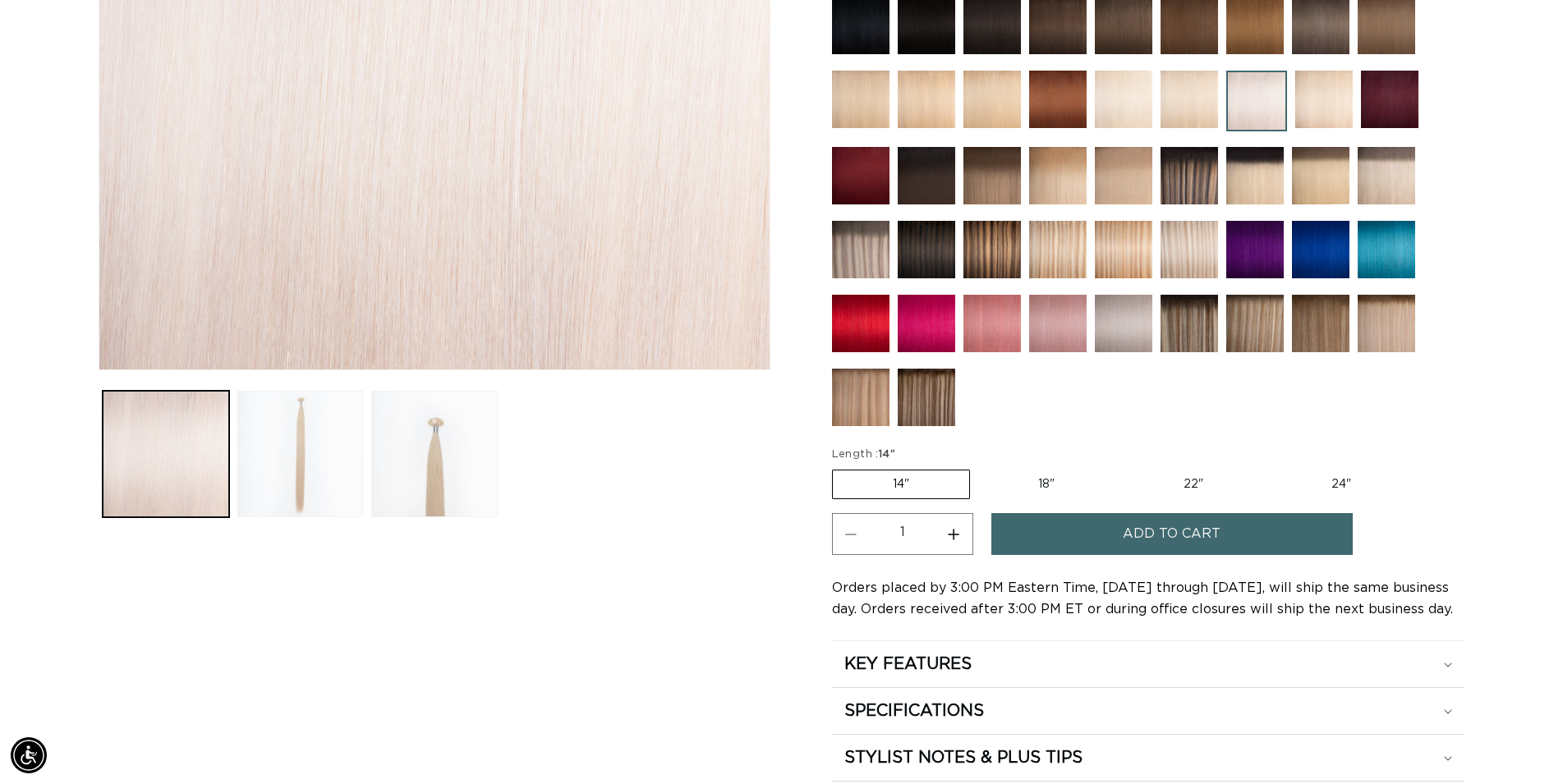
click at [1187, 489] on label "22" Variant sold out or unavailable" at bounding box center [1193, 484] width 140 height 28
click at [1123, 467] on input "22" Variant sold out or unavailable" at bounding box center [1123, 466] width 1 height 1
radio input "true"
click at [1198, 541] on span "Add to cart" at bounding box center [1171, 534] width 98 height 42
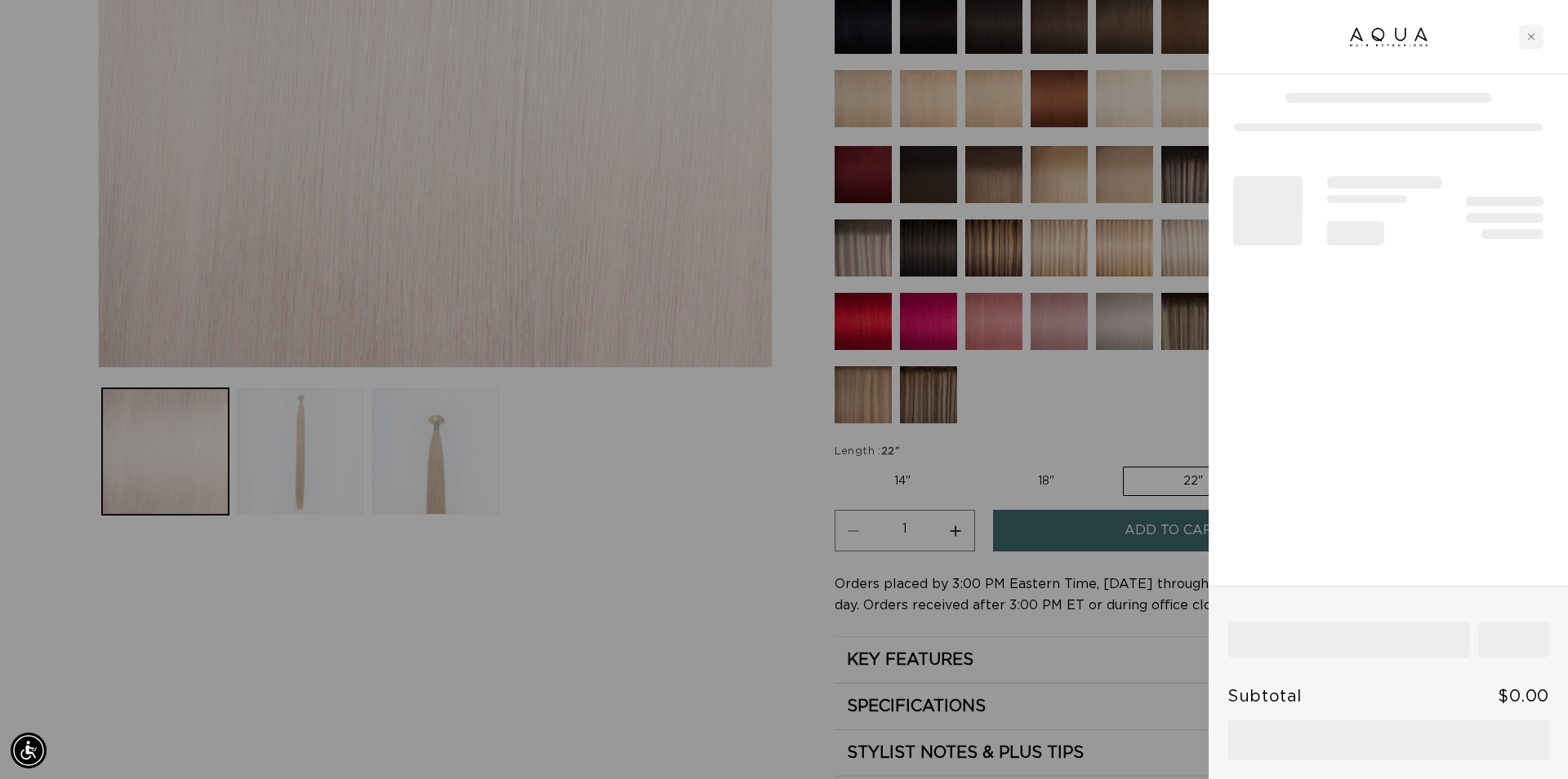
scroll to position [0, 1452]
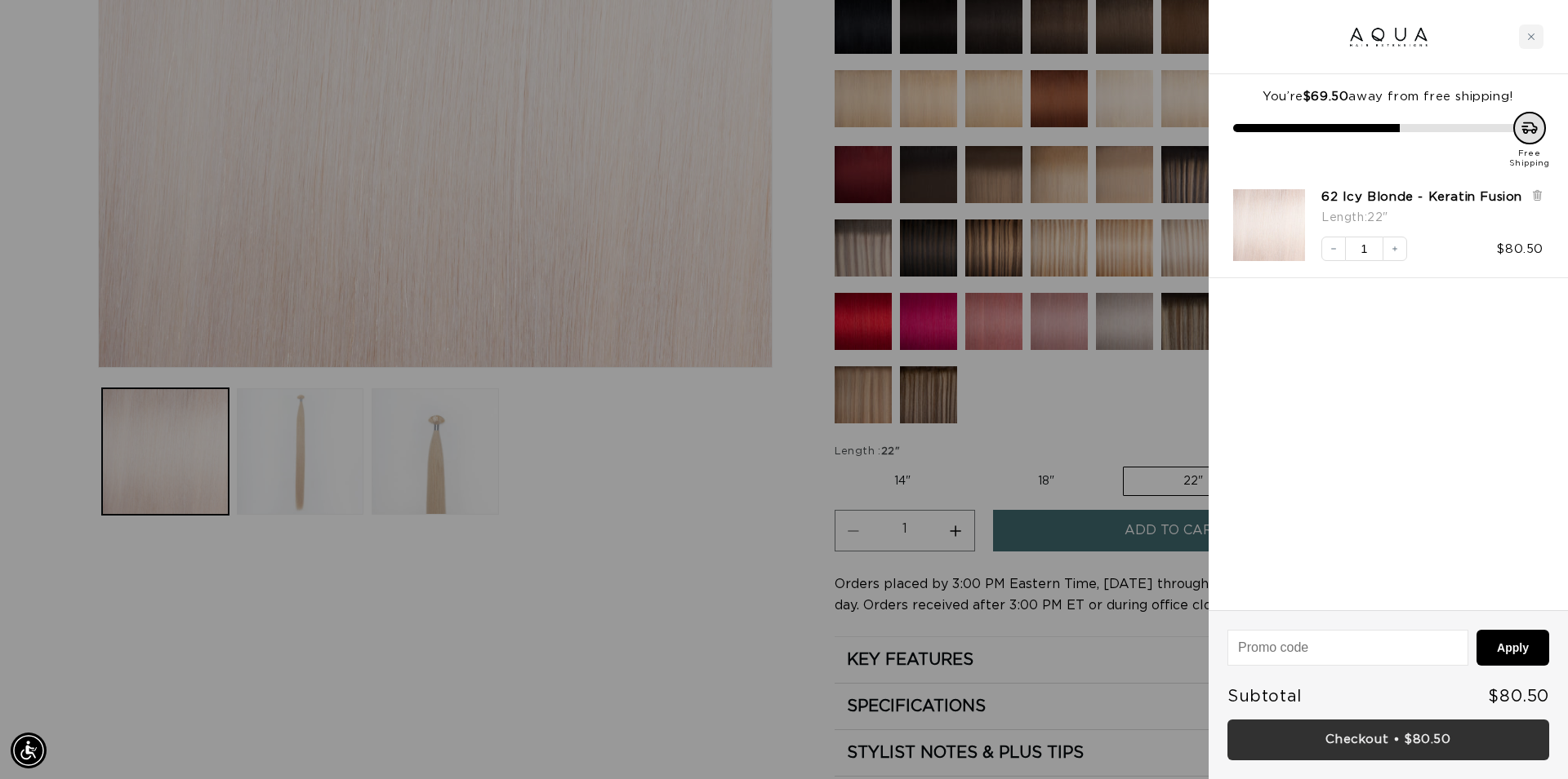
click at [1394, 743] on link "Checkout • $80.50" at bounding box center [1388, 741] width 322 height 42
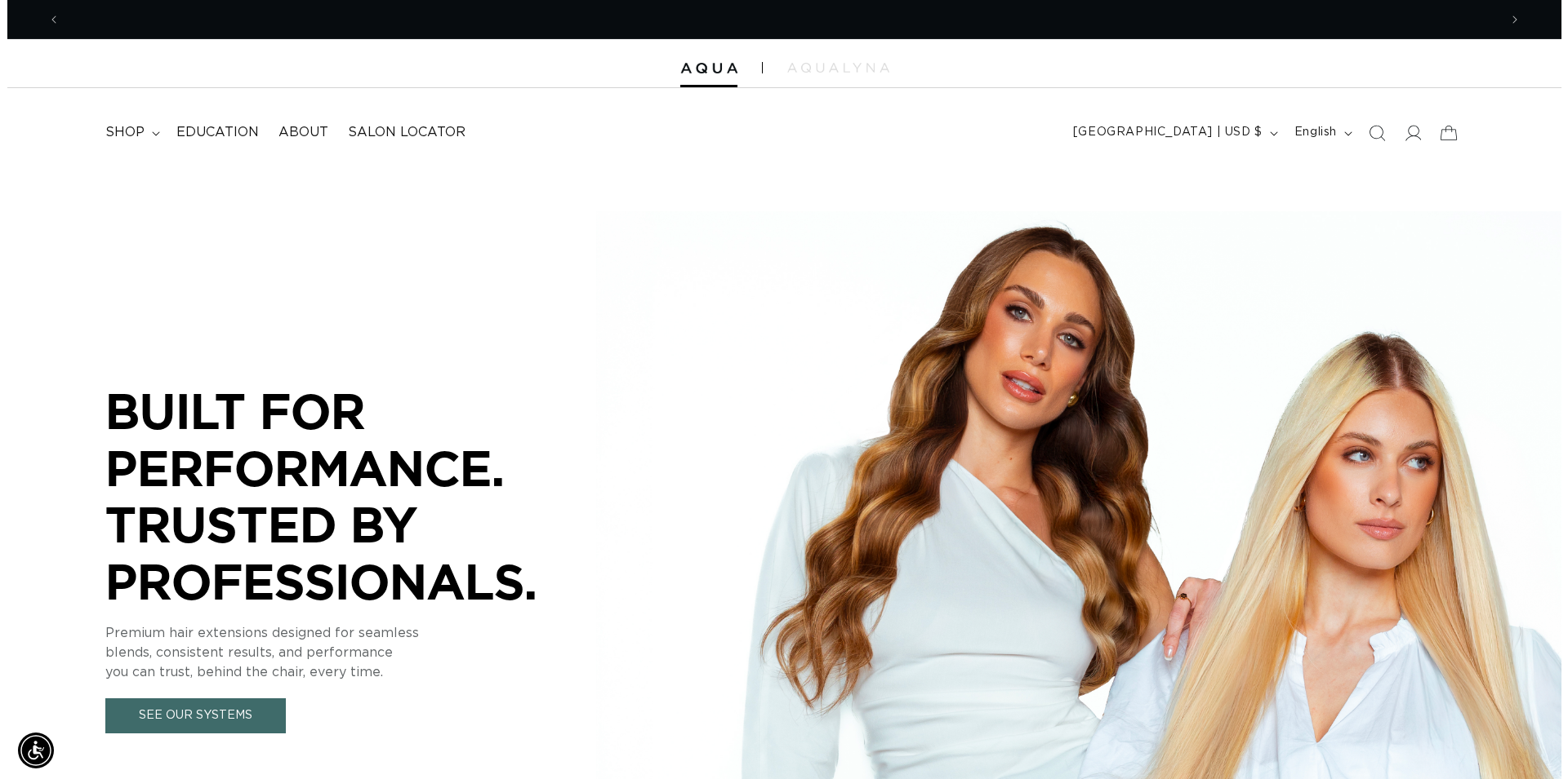
scroll to position [0, 1438]
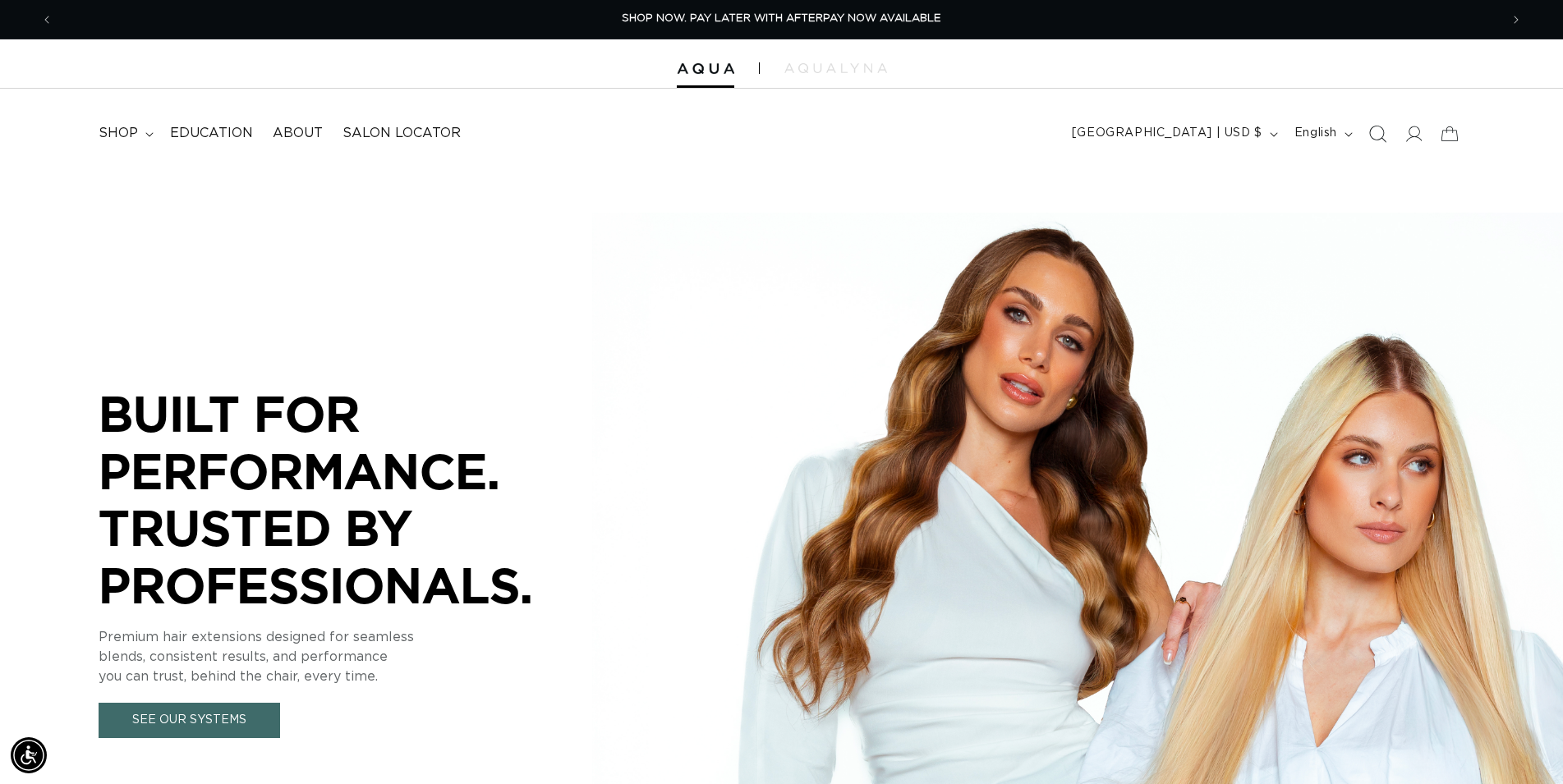
click at [1379, 145] on span "Search" at bounding box center [1377, 134] width 36 height 36
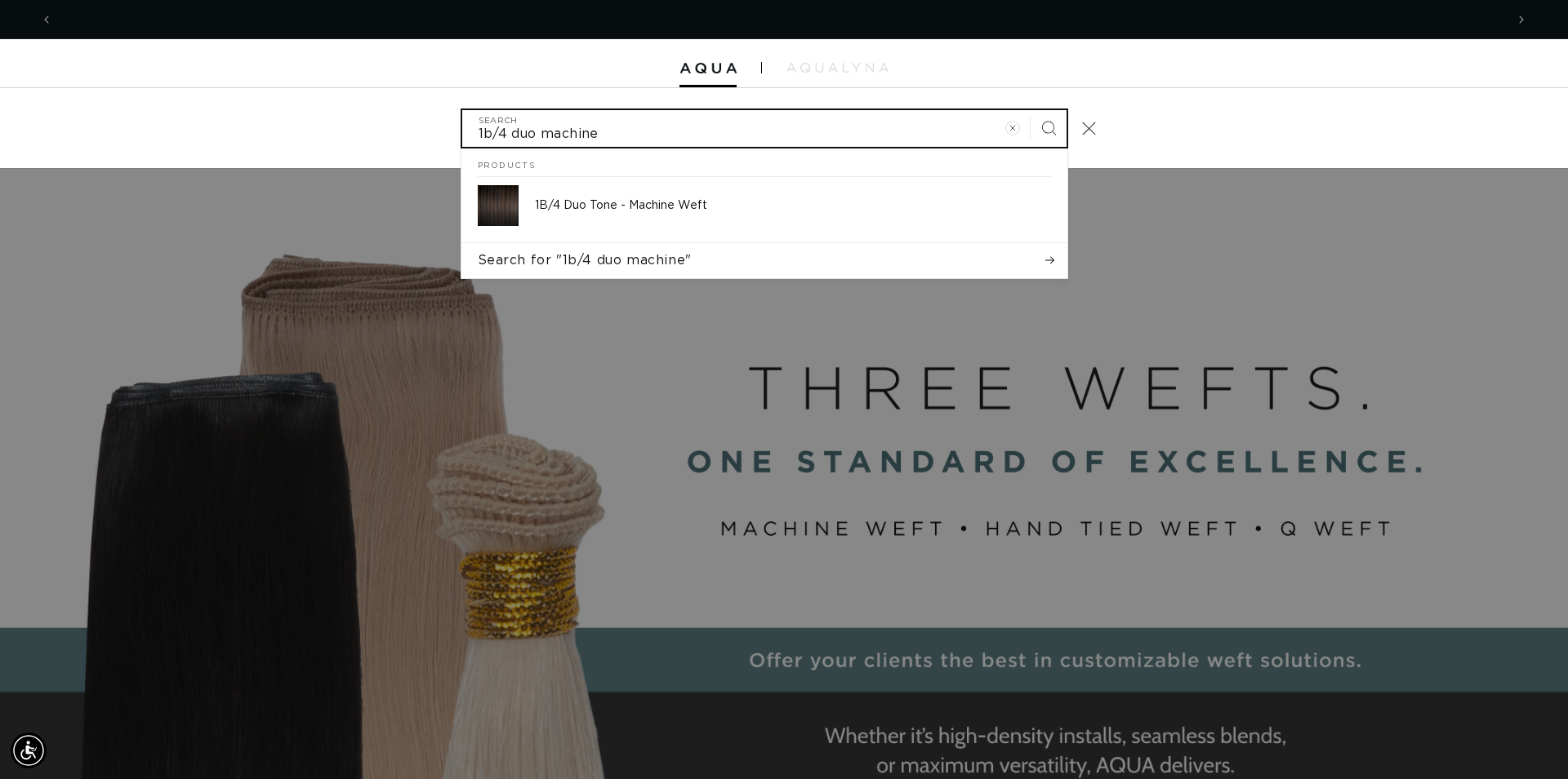
scroll to position [0, 0]
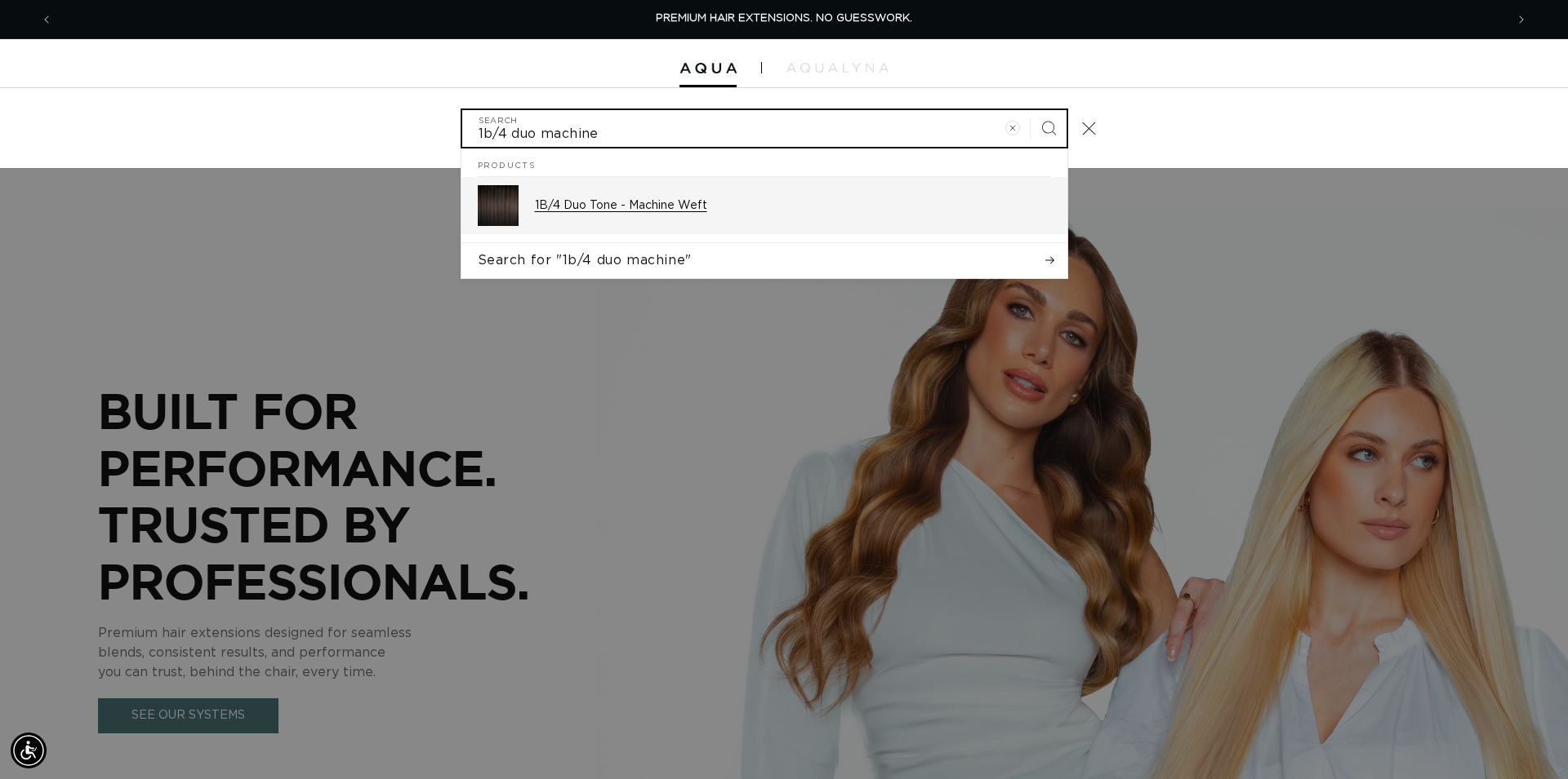
type input "1b/4 duo machine"
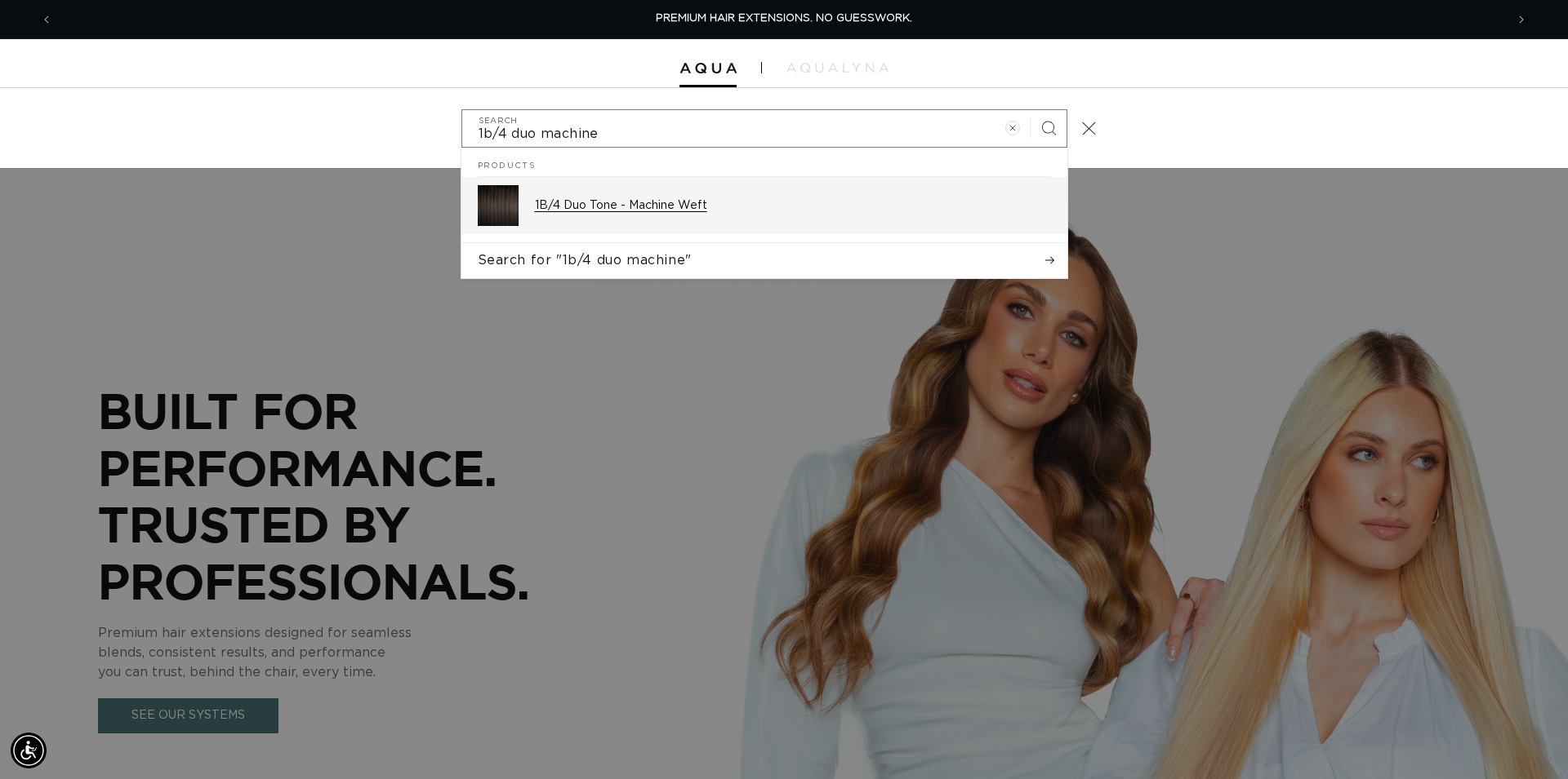
click at [666, 207] on p "1B/4 Duo Tone - Machine Weft" at bounding box center [793, 206] width 516 height 15
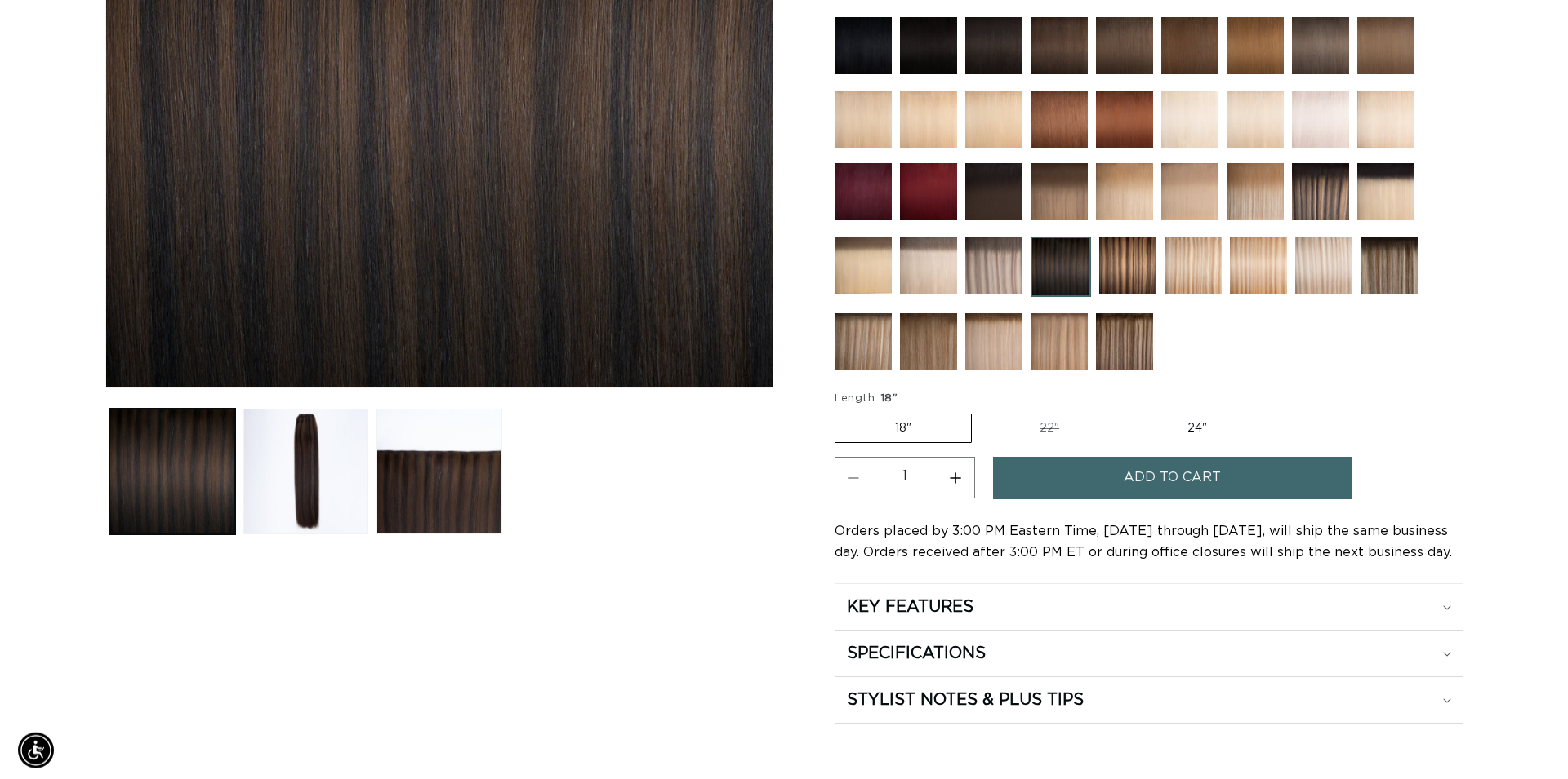
scroll to position [499, 0]
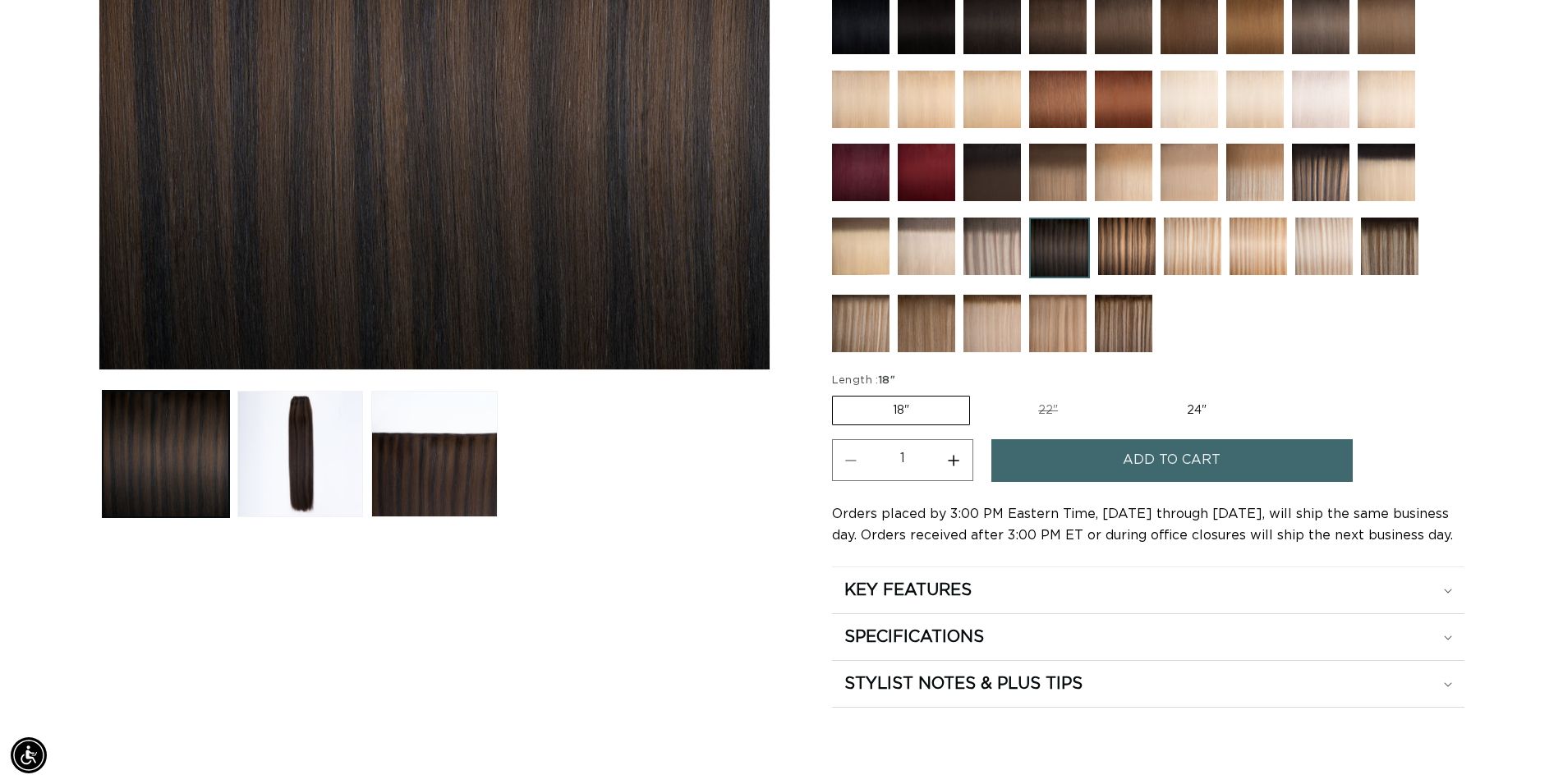
click at [1159, 459] on span "Add to cart" at bounding box center [1171, 461] width 98 height 42
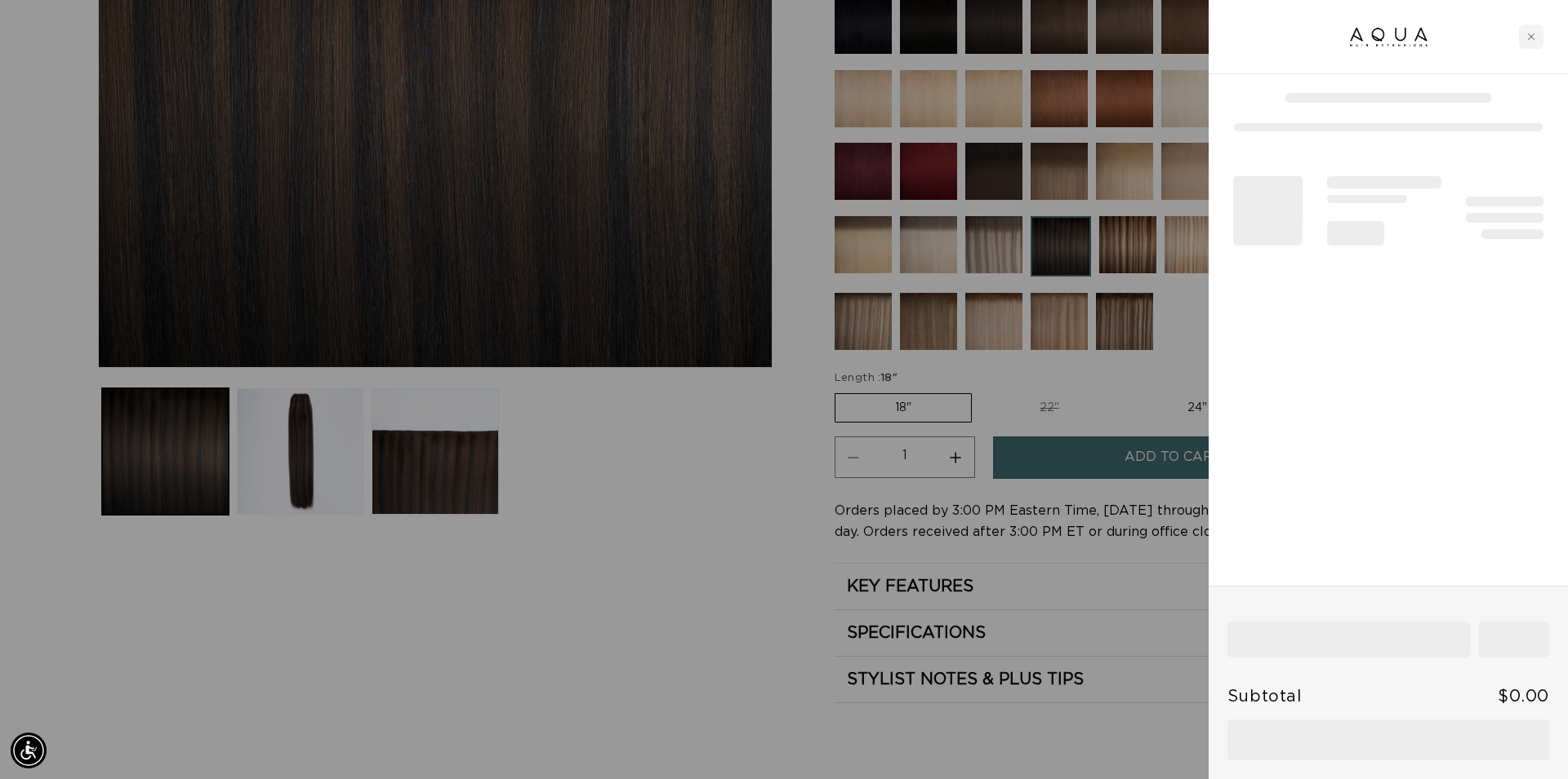
scroll to position [0, 1452]
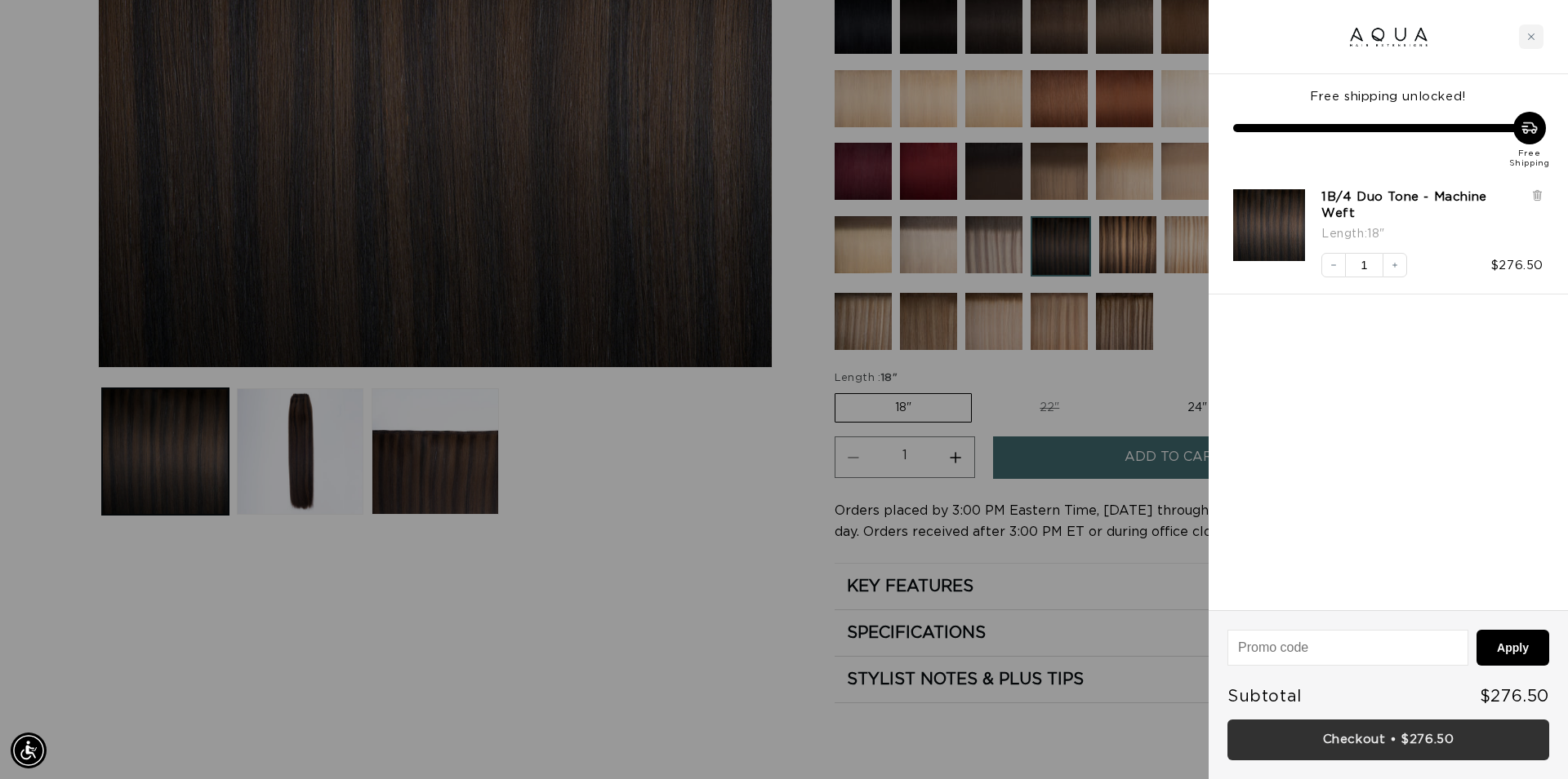
click at [1400, 739] on link "Checkout • $276.50" at bounding box center [1388, 741] width 322 height 42
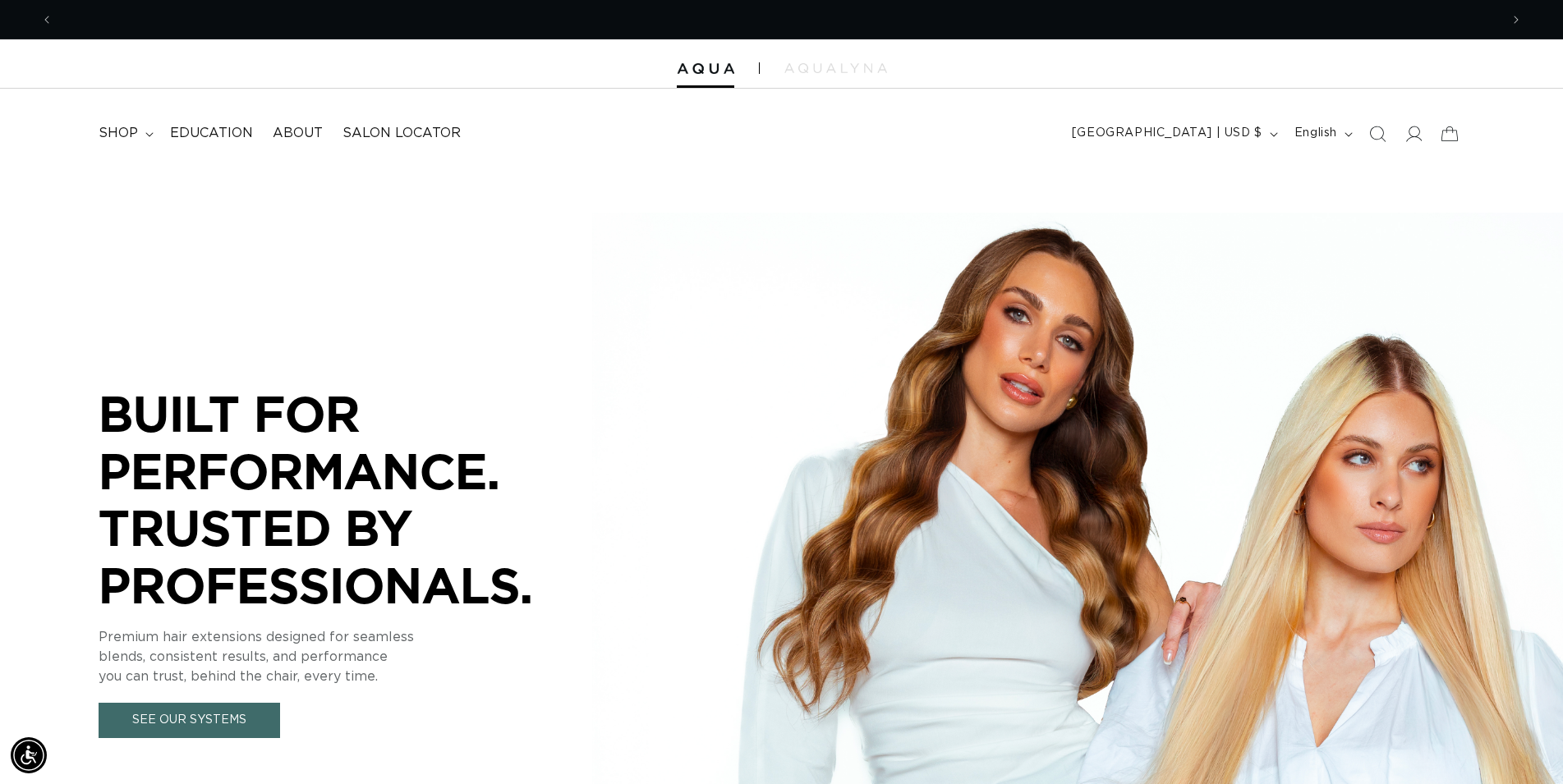
scroll to position [0, 1446]
click at [1382, 137] on icon "Search" at bounding box center [1378, 134] width 18 height 18
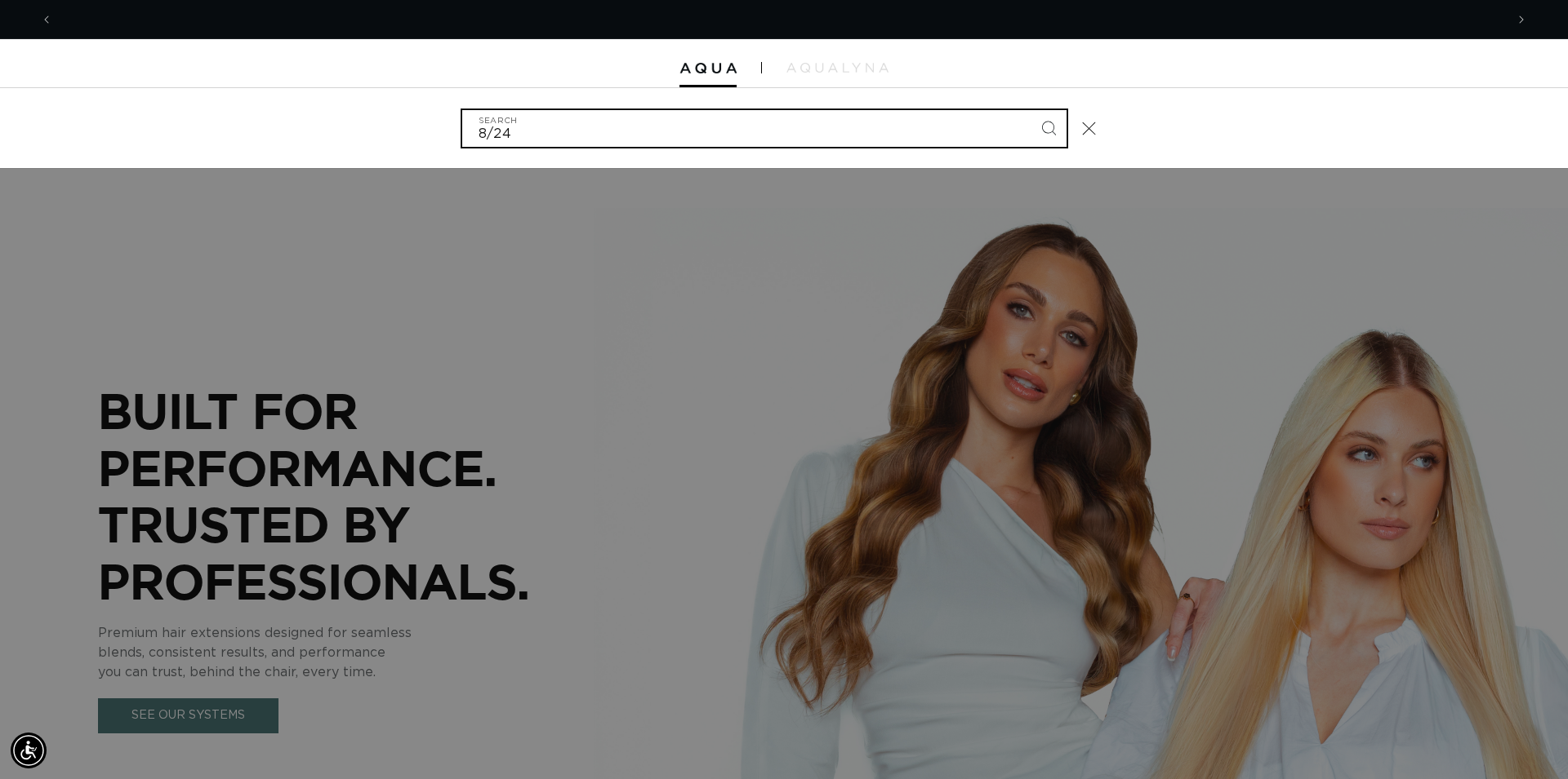
scroll to position [0, 1452]
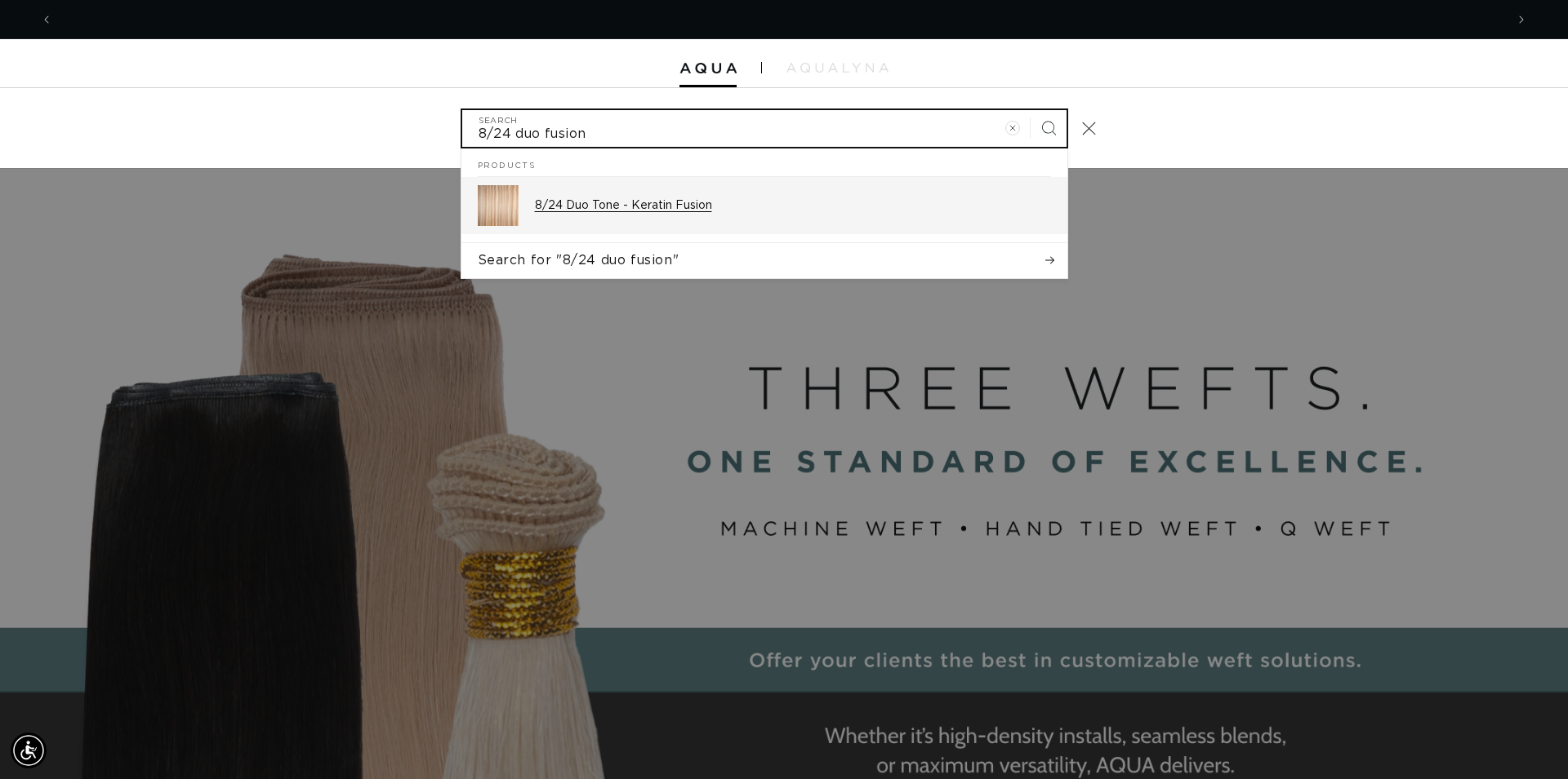
type input "8/24 duo fusion"
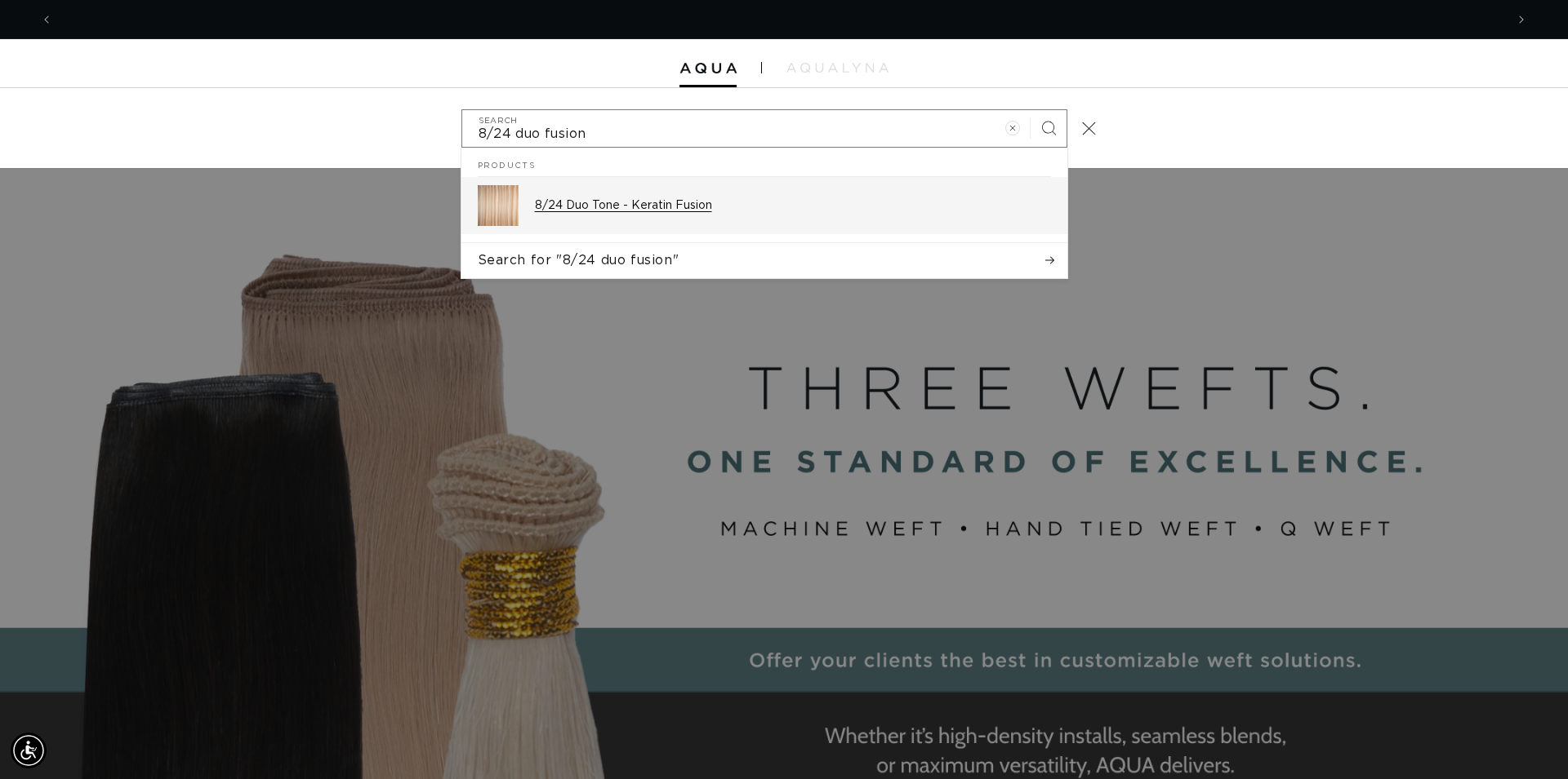
click at [717, 212] on p "8/24 Duo Tone - Keratin Fusion" at bounding box center [793, 206] width 516 height 15
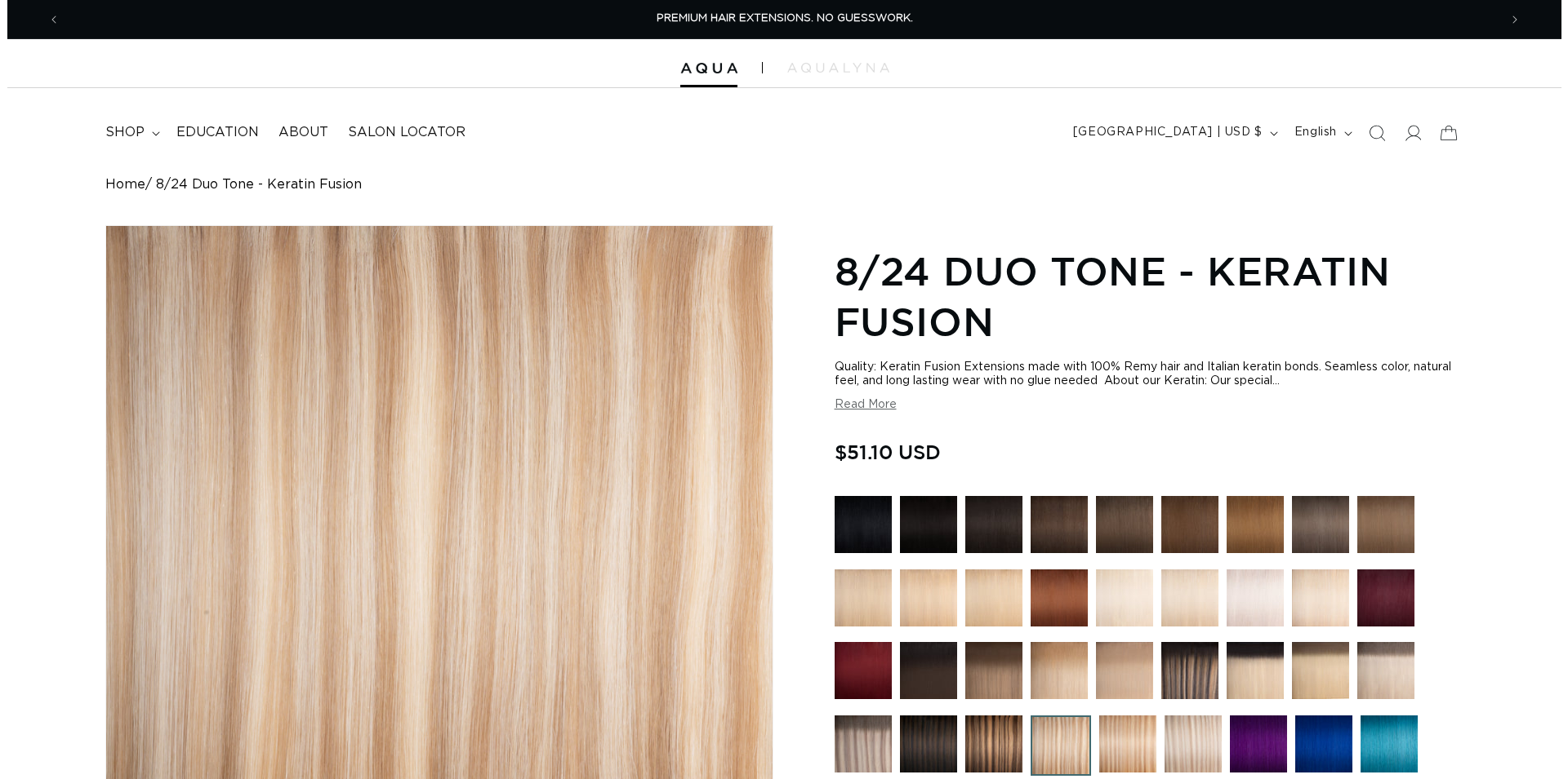
scroll to position [499, 0]
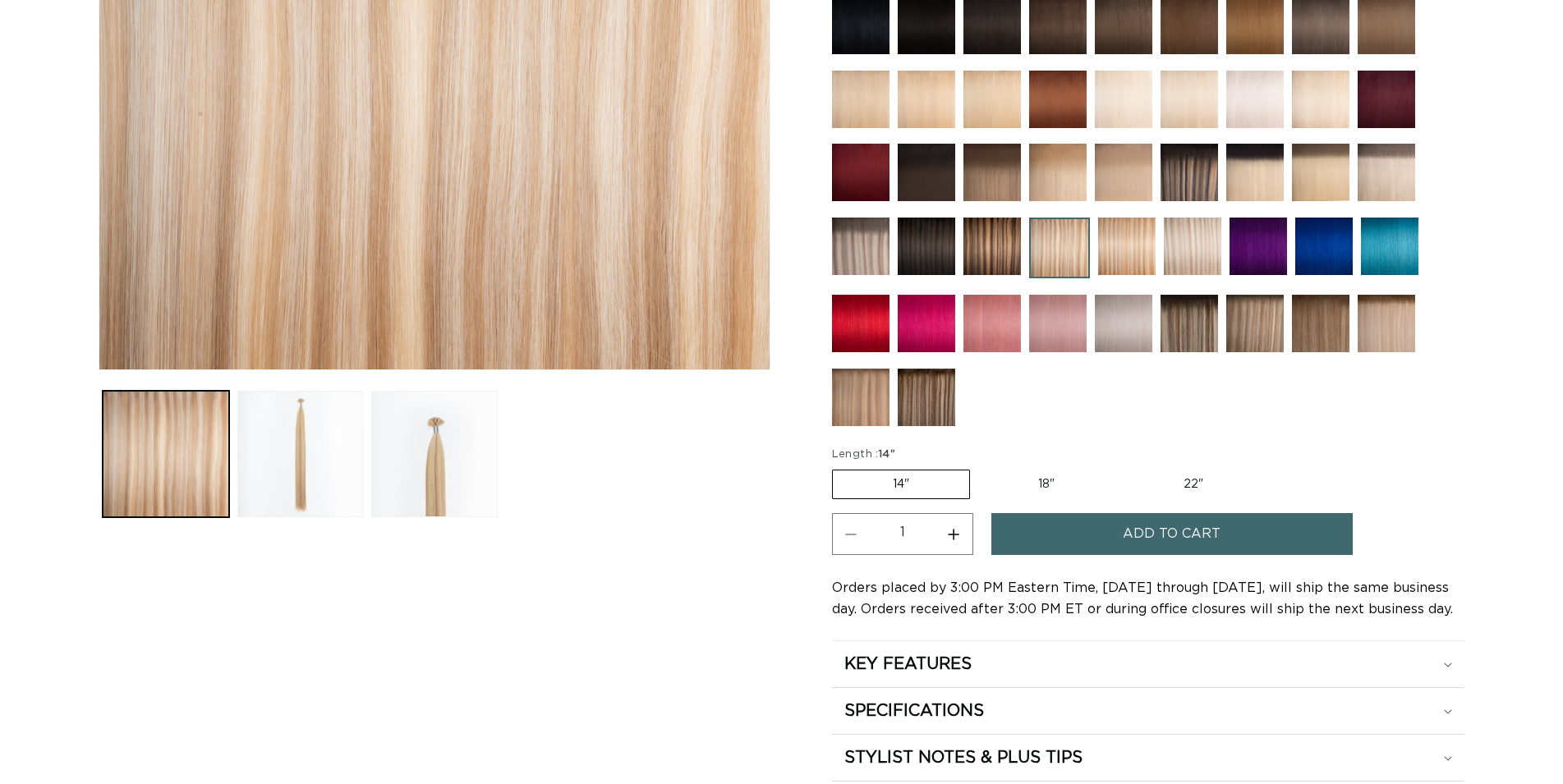
click at [1133, 535] on span "Add to cart" at bounding box center [1171, 534] width 98 height 42
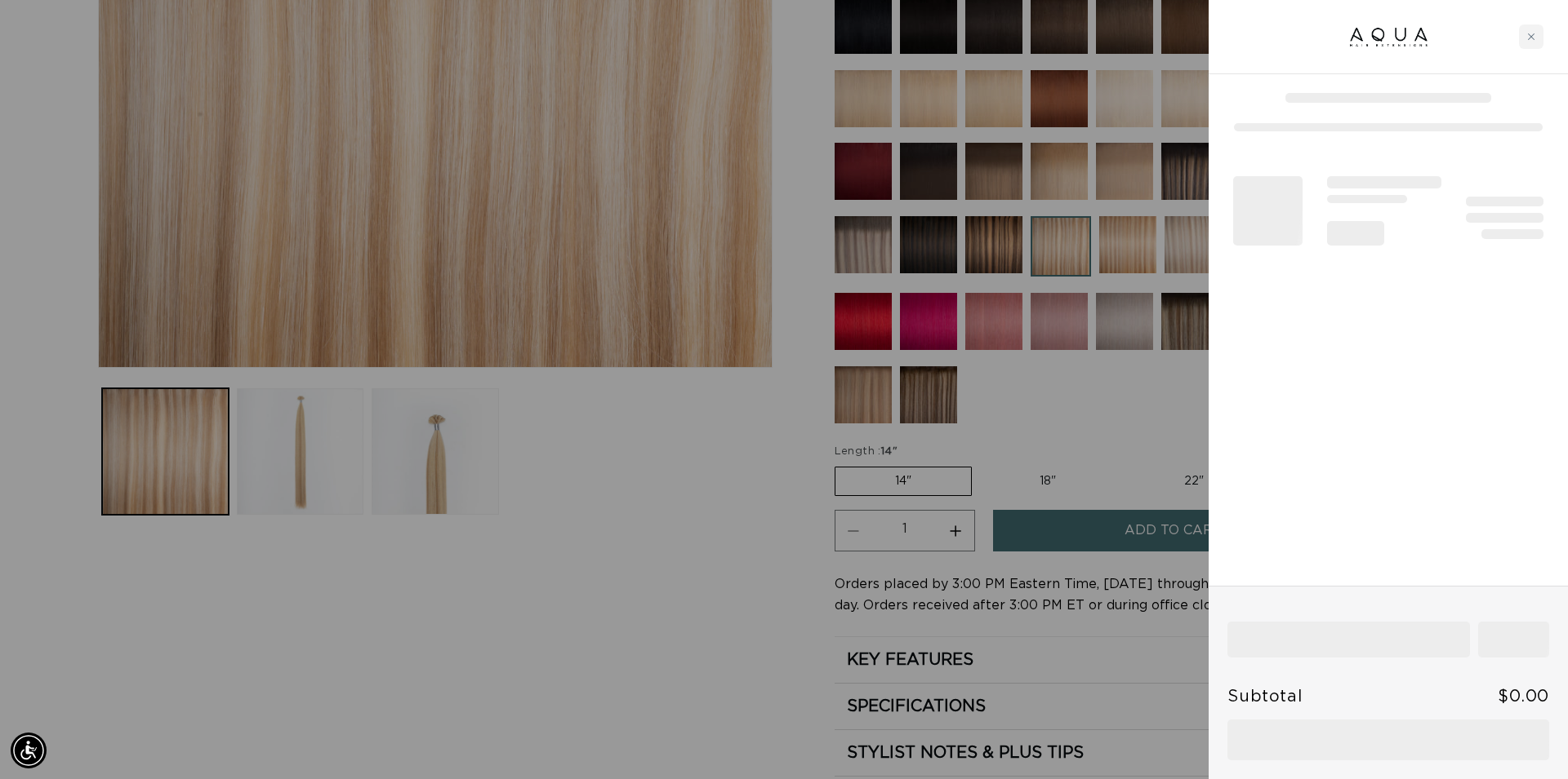
scroll to position [0, 1452]
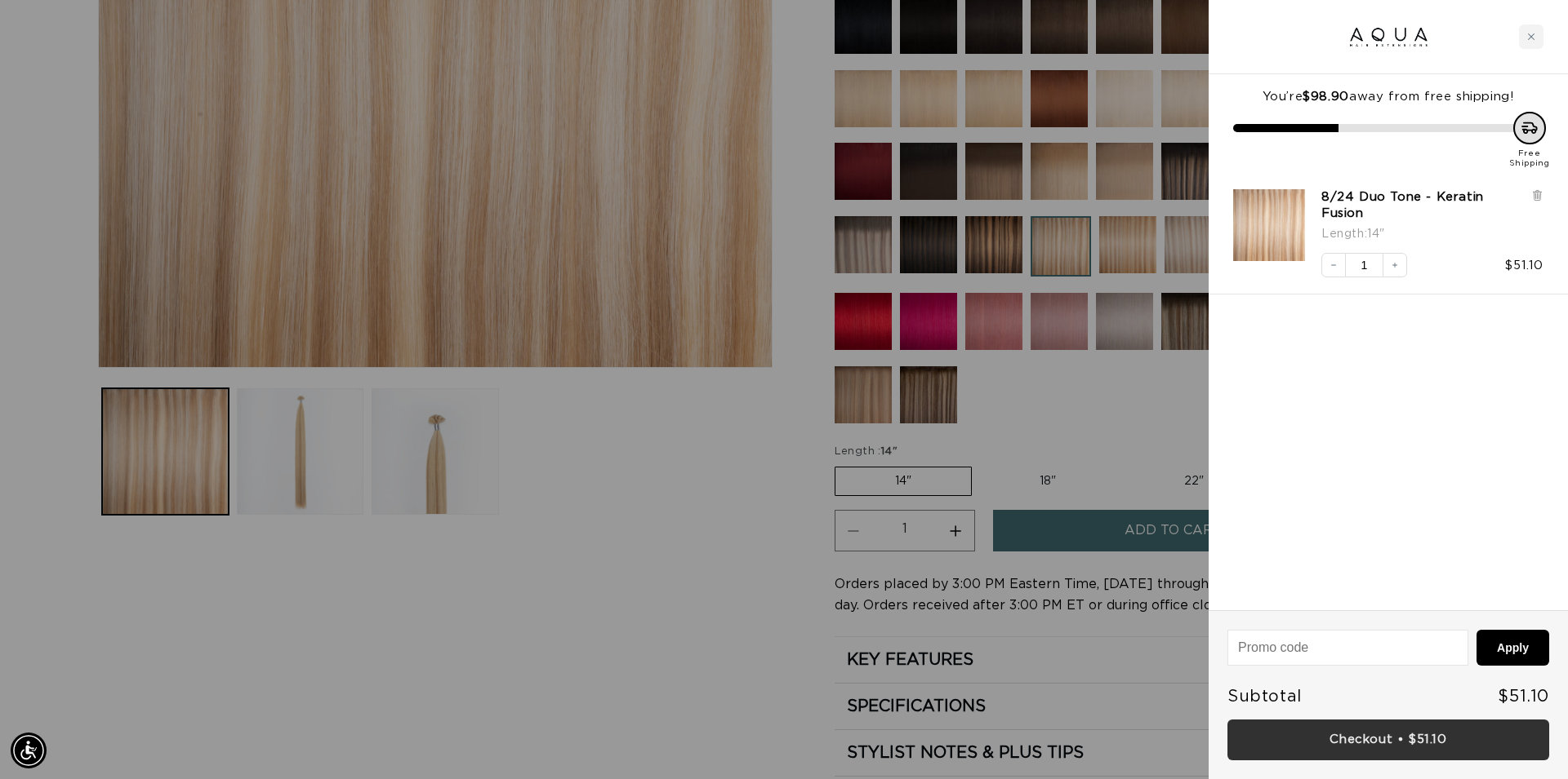
click at [1408, 744] on link "Checkout • $51.10" at bounding box center [1388, 741] width 322 height 42
